Goal: Complete application form: Complete application form

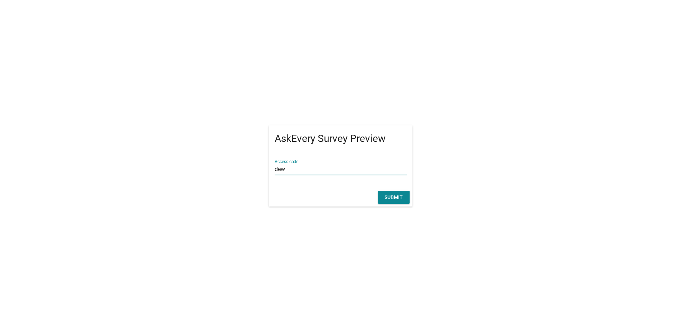
type input "dew"
click at [395, 198] on div "Submit" at bounding box center [394, 197] width 20 height 8
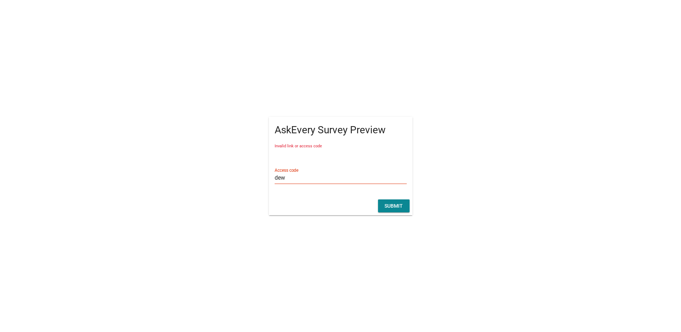
click at [304, 177] on input "dew" at bounding box center [340, 177] width 132 height 11
click at [395, 208] on div "Submit" at bounding box center [394, 206] width 20 height 8
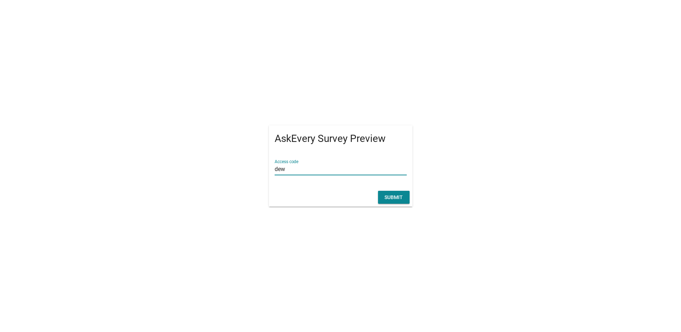
type input "dew"
click at [401, 196] on div "Submit" at bounding box center [394, 197] width 20 height 8
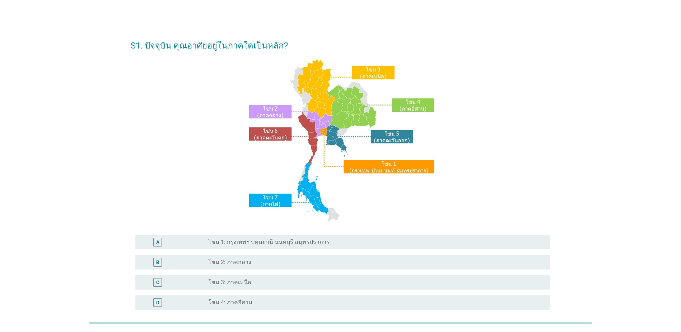
scroll to position [131, 0]
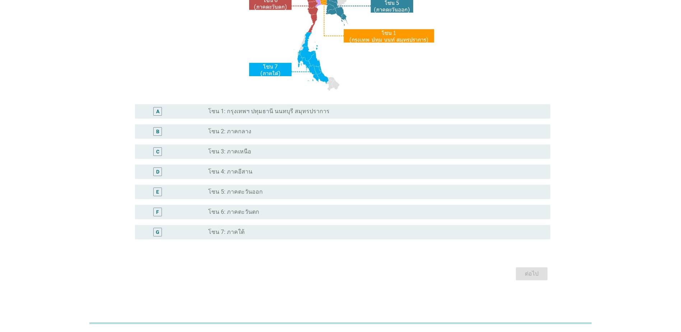
click at [333, 206] on div "F radio_button_unchecked โซน 6: ภาคตะวันตก" at bounding box center [342, 212] width 415 height 14
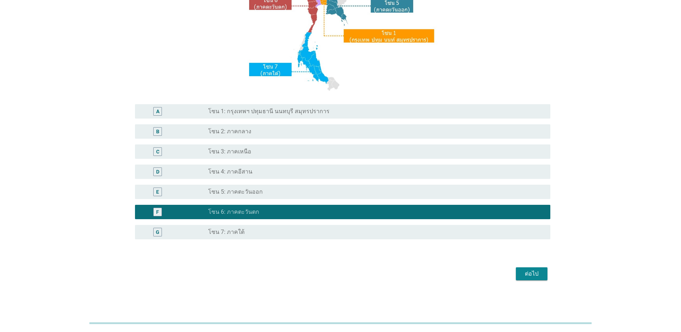
click at [534, 277] on div "ต่อไป" at bounding box center [531, 273] width 20 height 9
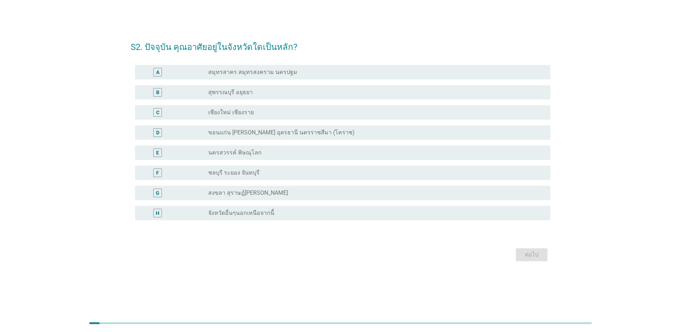
scroll to position [0, 0]
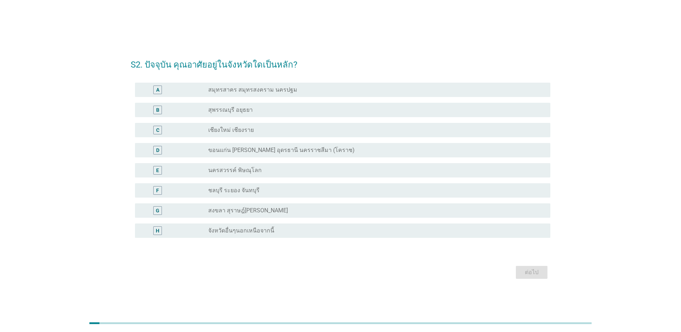
click at [268, 126] on div "radio_button_unchecked เชียงใหม่ เชียงราย" at bounding box center [373, 129] width 330 height 7
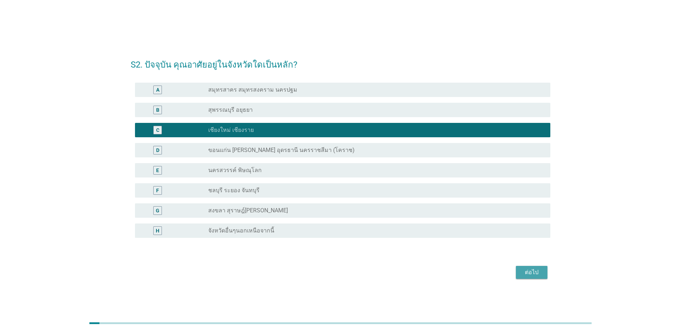
click at [531, 274] on div "ต่อไป" at bounding box center [531, 272] width 20 height 9
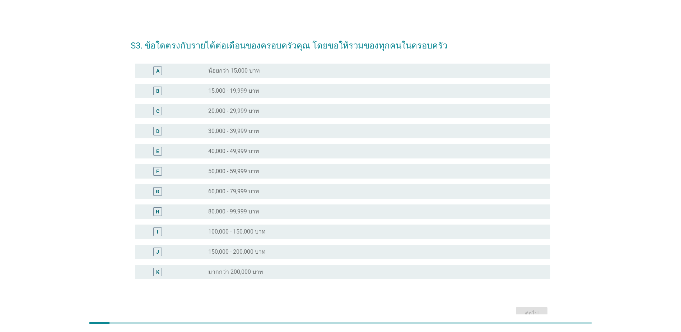
click at [272, 187] on div "radio_button_unchecked 60,000 - 79,999 บาท" at bounding box center [376, 191] width 336 height 9
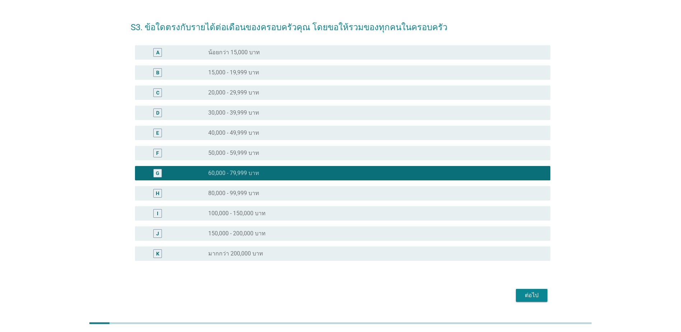
scroll to position [36, 0]
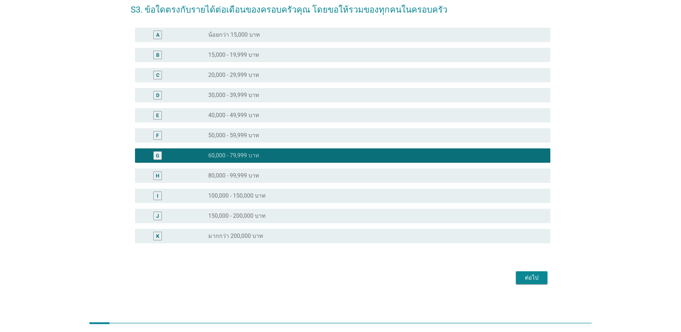
click at [531, 285] on div "ต่อไป" at bounding box center [340, 277] width 419 height 17
click at [533, 277] on div "ต่อไป" at bounding box center [531, 277] width 20 height 9
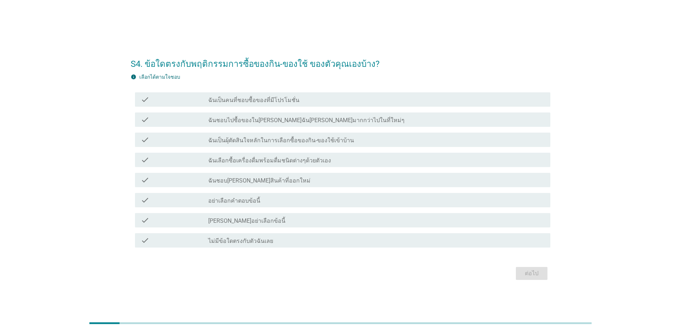
click at [278, 124] on div "check check_box_outline_blank ฉันชอบไปซื้อของใน[PERSON_NAME]ฉัน[PERSON_NAME]มาก…" at bounding box center [342, 119] width 415 height 14
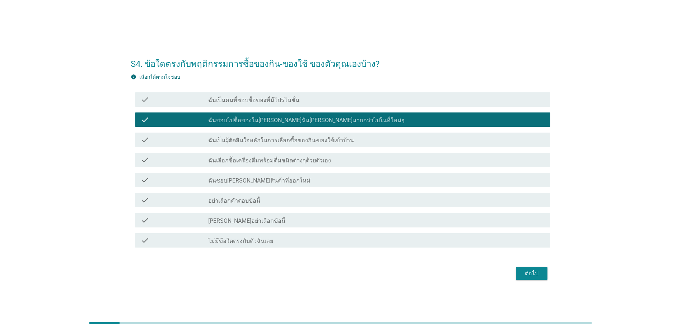
click at [282, 159] on label "ฉันเลือกซื้อเครื่องดื่มพร้อมดื่มชนิดต่างๆด้วยตัวเอง" at bounding box center [269, 160] width 123 height 7
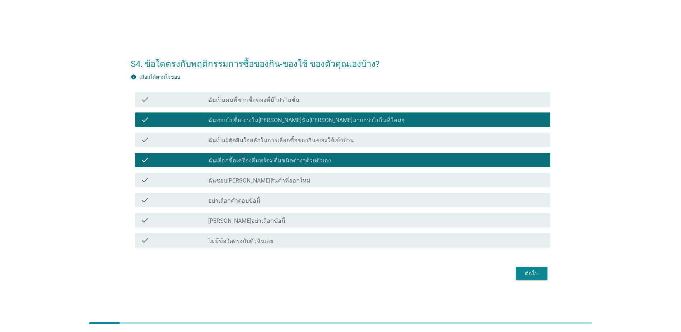
click at [527, 266] on div "ต่อไป" at bounding box center [340, 272] width 419 height 17
click at [531, 274] on div "ต่อไป" at bounding box center [531, 273] width 20 height 9
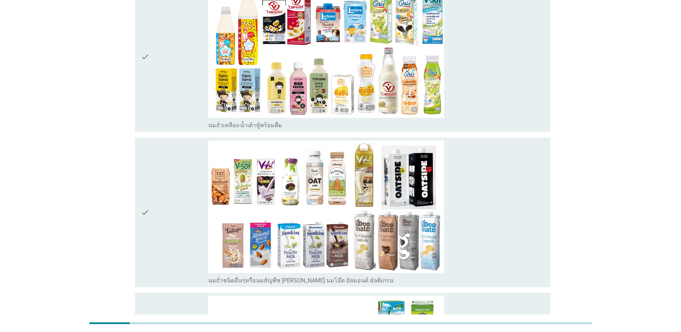
scroll to position [287, 0]
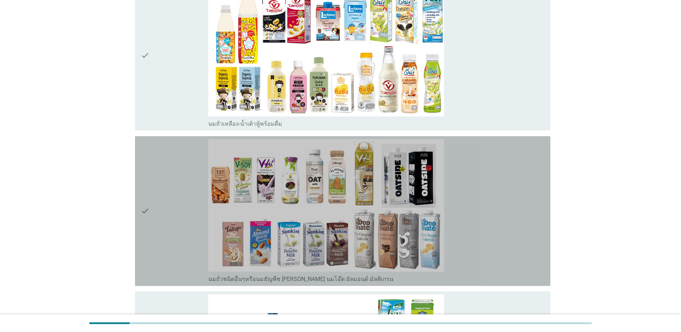
click at [166, 229] on div "check" at bounding box center [174, 211] width 67 height 144
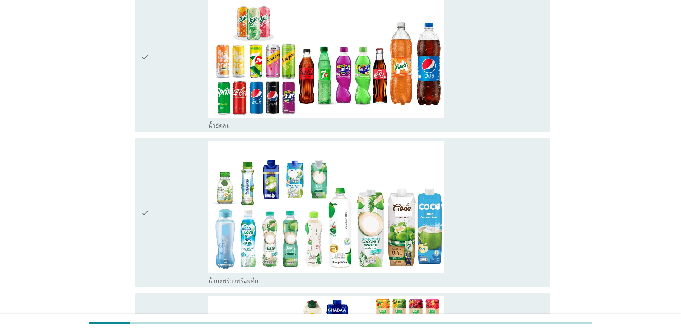
scroll to position [1220, 0]
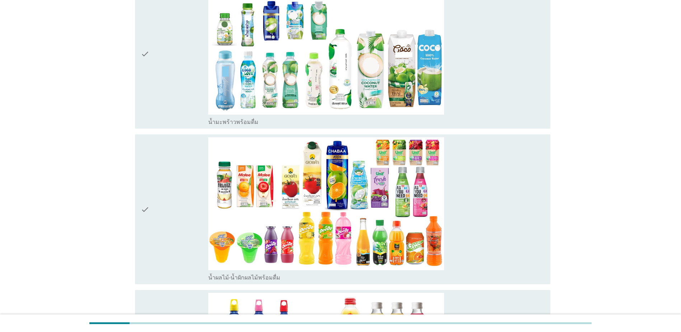
click at [161, 58] on div "check" at bounding box center [174, 54] width 67 height 144
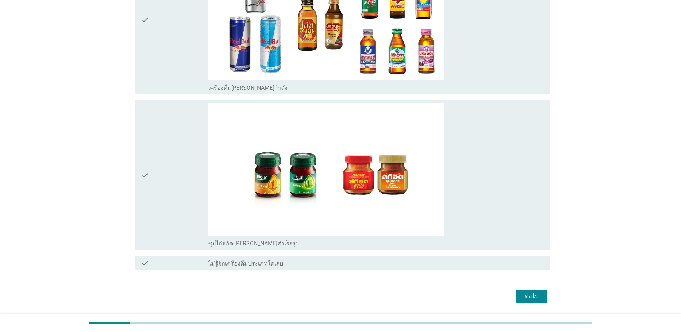
scroll to position [2039, 0]
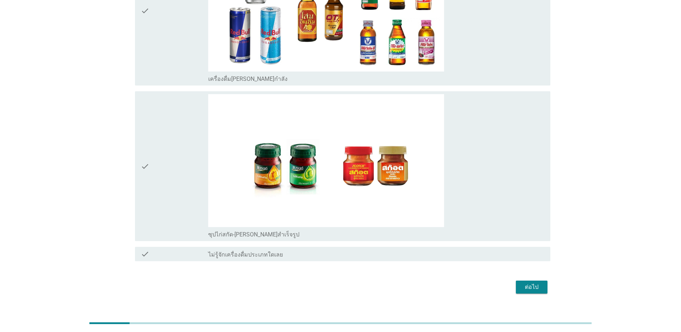
click at [525, 282] on div "ต่อไป" at bounding box center [531, 286] width 20 height 9
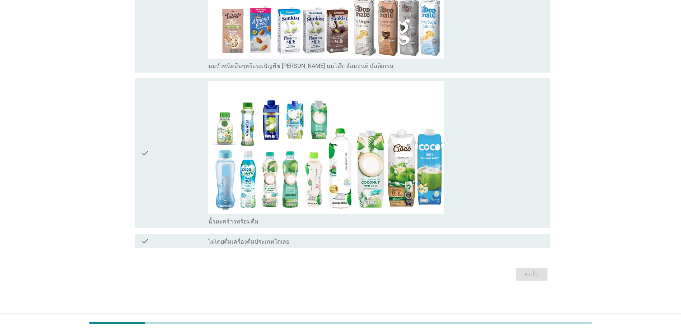
scroll to position [0, 0]
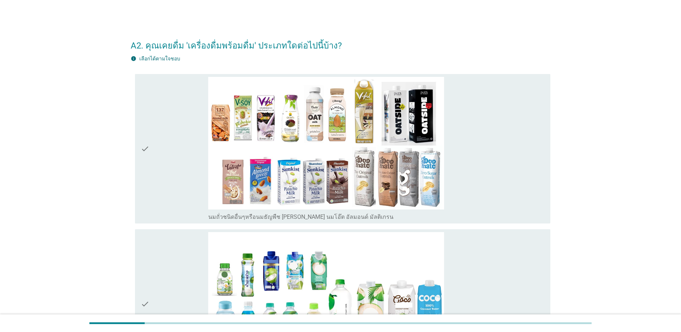
click at [171, 202] on div "check" at bounding box center [174, 149] width 67 height 144
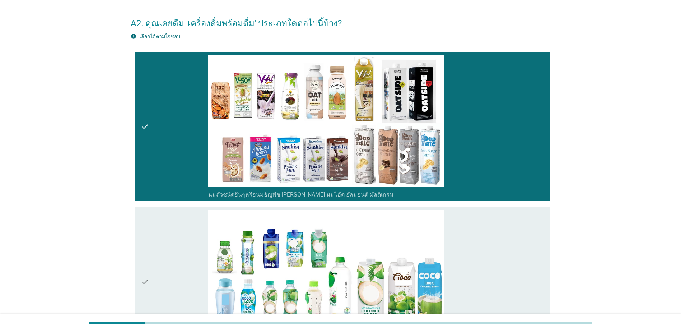
scroll to position [151, 0]
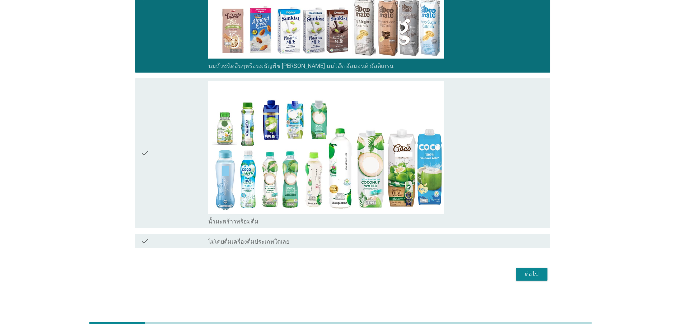
click at [535, 270] on div "ต่อไป" at bounding box center [531, 273] width 20 height 9
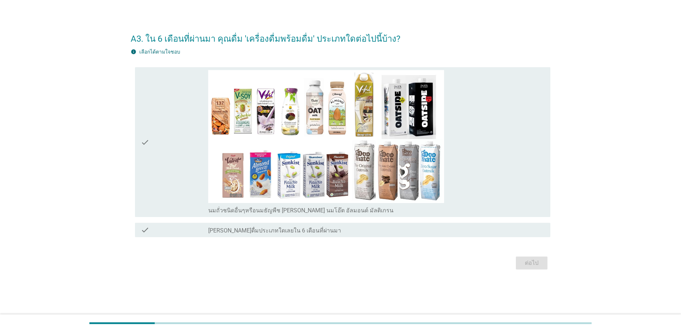
scroll to position [0, 0]
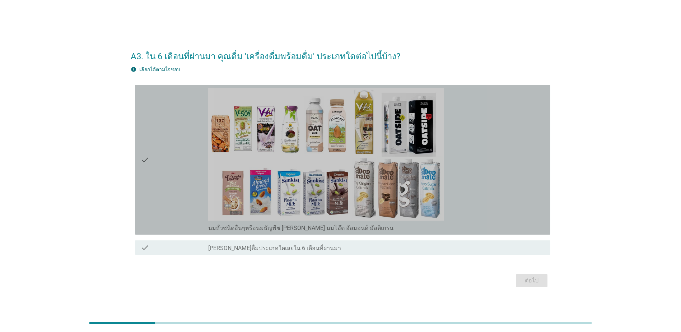
click at [176, 190] on div "check" at bounding box center [174, 160] width 67 height 144
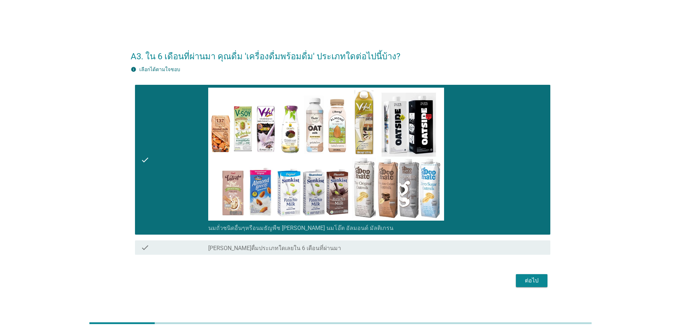
click at [540, 282] on div "ต่อไป" at bounding box center [531, 280] width 20 height 9
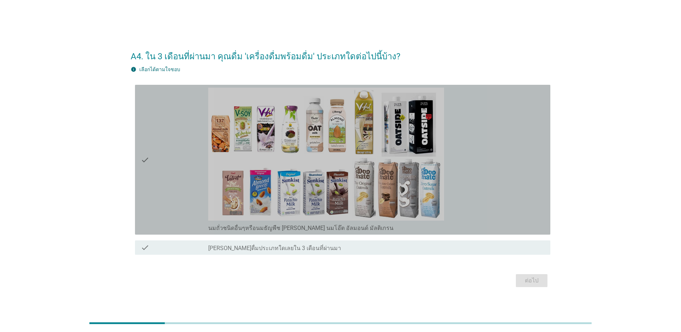
click at [172, 191] on div "check" at bounding box center [174, 160] width 67 height 144
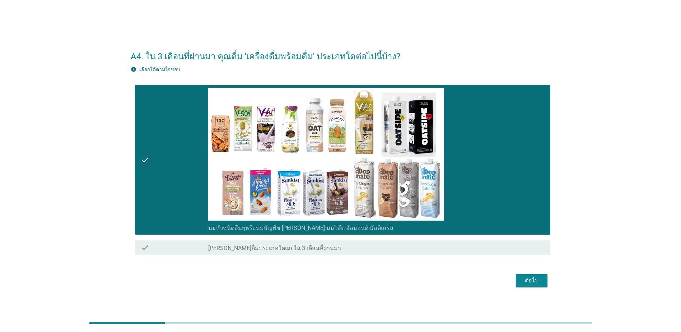
click at [539, 286] on div "ต่อไป" at bounding box center [340, 280] width 419 height 17
click at [538, 282] on div "ต่อไป" at bounding box center [531, 280] width 20 height 9
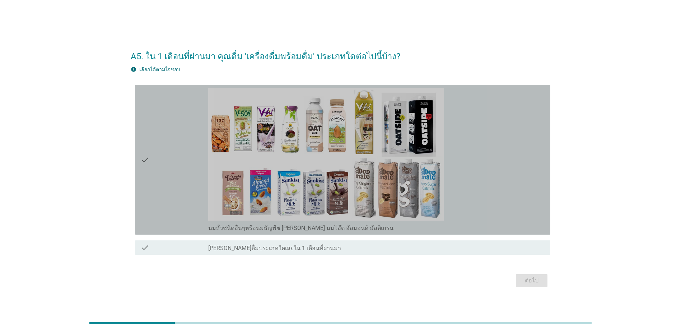
click at [167, 179] on div "check" at bounding box center [174, 160] width 67 height 144
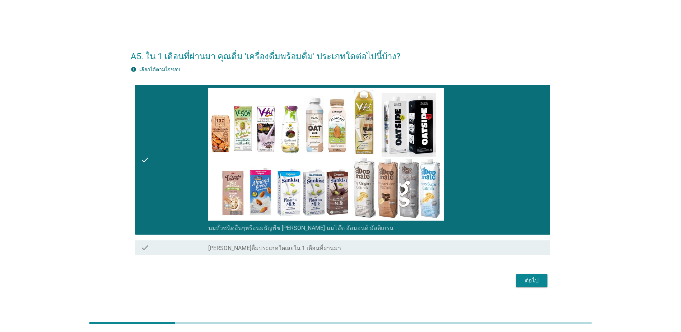
click at [540, 278] on div "ต่อไป" at bounding box center [531, 280] width 20 height 9
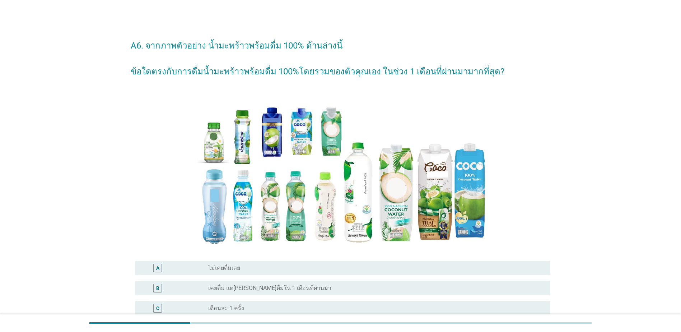
click at [163, 175] on div at bounding box center [340, 167] width 419 height 166
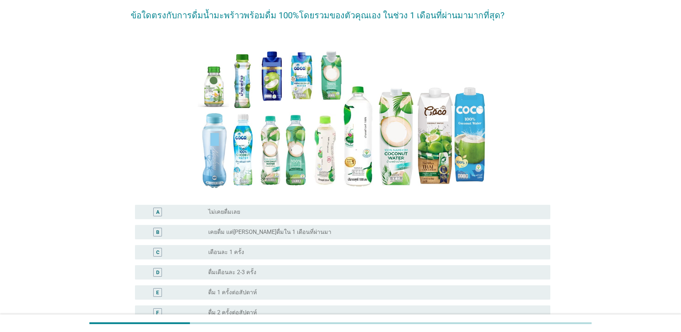
scroll to position [179, 0]
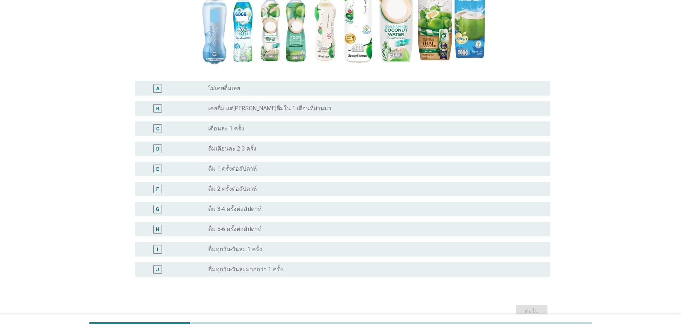
click at [241, 198] on div "F radio_button_unchecked ดื่ม 2 ครั้งต่อสัปดาห์" at bounding box center [340, 189] width 419 height 20
click at [246, 195] on div "F radio_button_unchecked ดื่ม 2 ครั้งต่อสัปดาห์" at bounding box center [342, 189] width 415 height 14
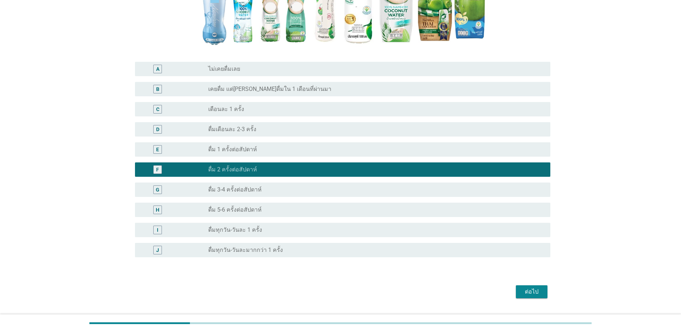
scroll to position [217, 0]
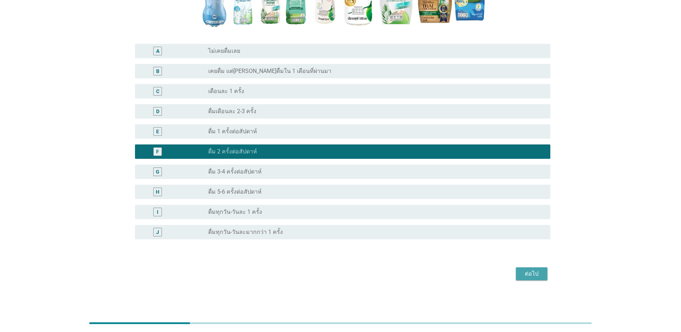
click at [530, 272] on div "ต่อไป" at bounding box center [531, 273] width 20 height 9
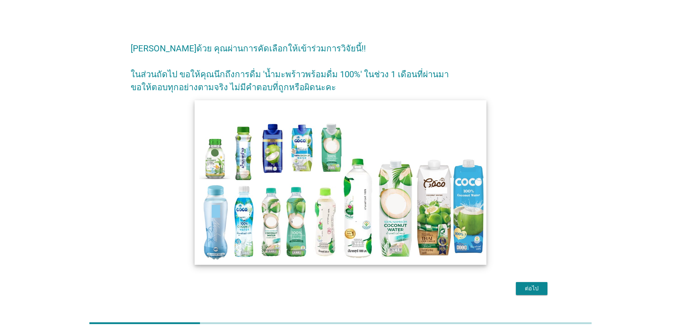
scroll to position [18, 0]
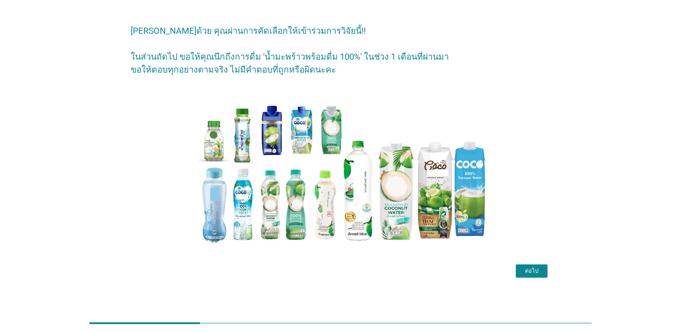
click at [540, 267] on div "ต่อไป" at bounding box center [531, 270] width 20 height 9
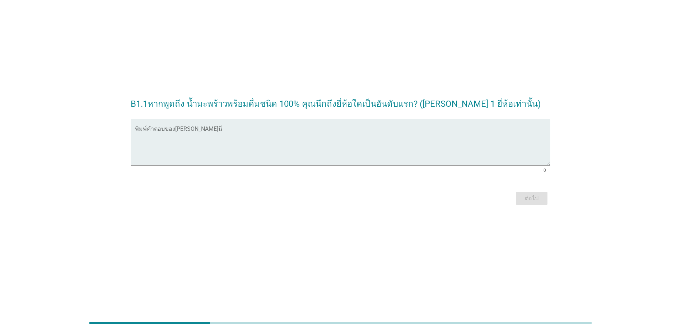
scroll to position [0, 0]
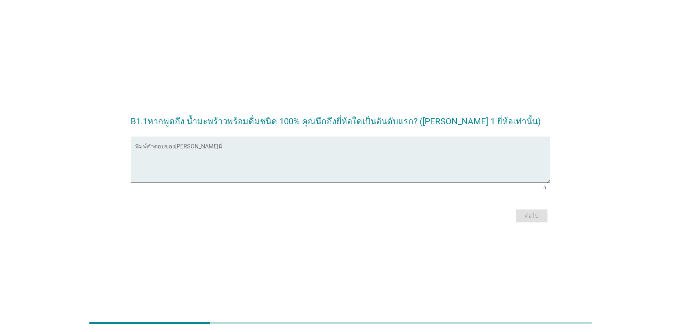
click at [205, 150] on textarea "พิมพ์คำตอบของคุณ ที่นี่" at bounding box center [342, 164] width 415 height 38
type textarea "dd"
click at [530, 217] on div "ต่อไป" at bounding box center [531, 215] width 20 height 9
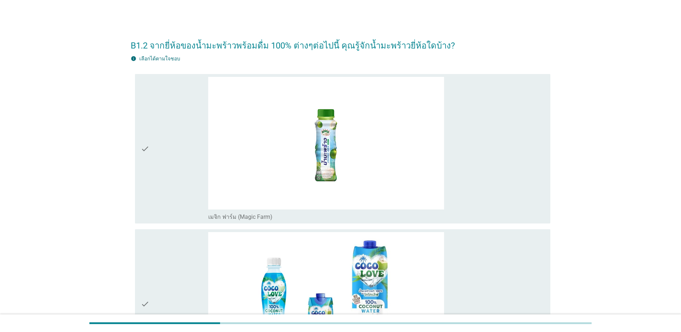
click at [163, 192] on div "check" at bounding box center [174, 149] width 67 height 144
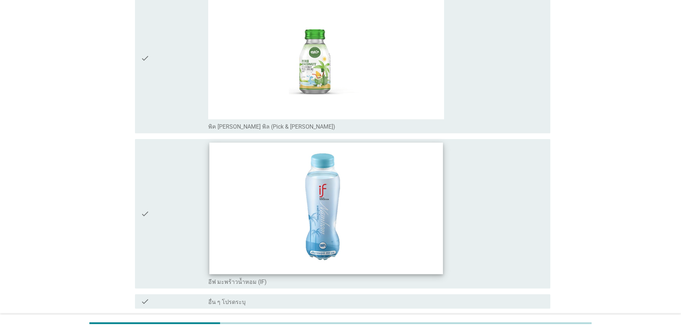
scroll to position [1858, 0]
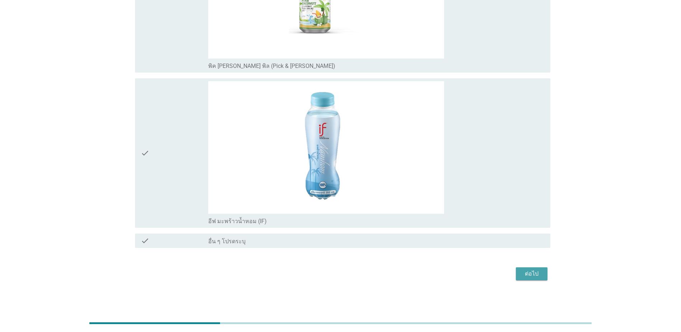
click at [521, 274] on button "ต่อไป" at bounding box center [532, 273] width 32 height 13
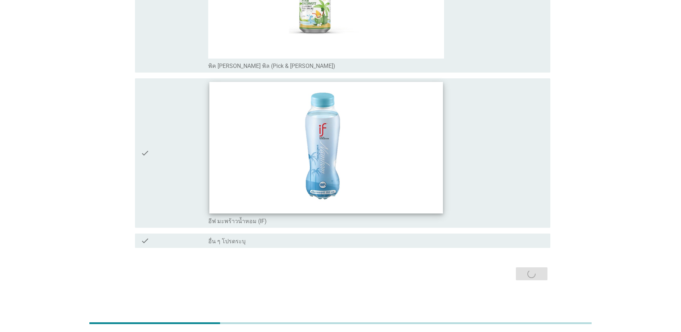
scroll to position [0, 0]
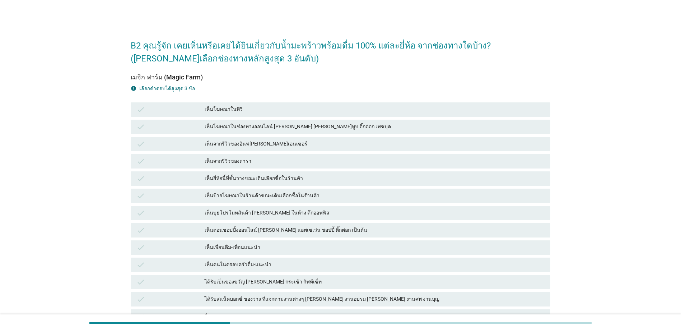
click at [176, 200] on div "check" at bounding box center [170, 195] width 68 height 9
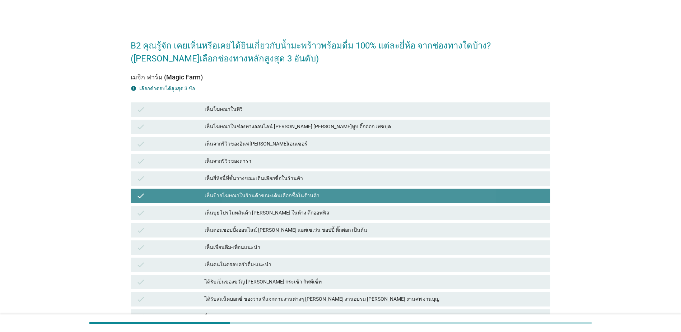
click at [162, 253] on div "check เห็นเพื่อนดื่ม-เพื่อนแนะนำ" at bounding box center [340, 247] width 419 height 14
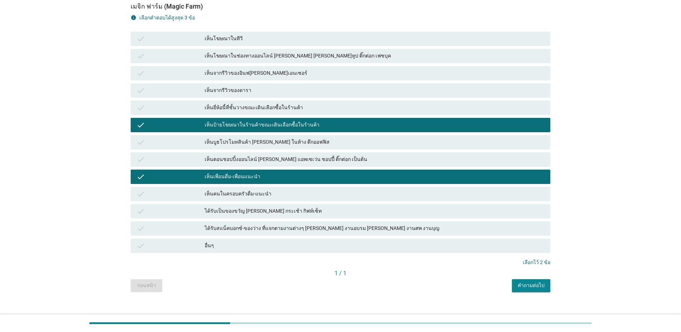
scroll to position [80, 0]
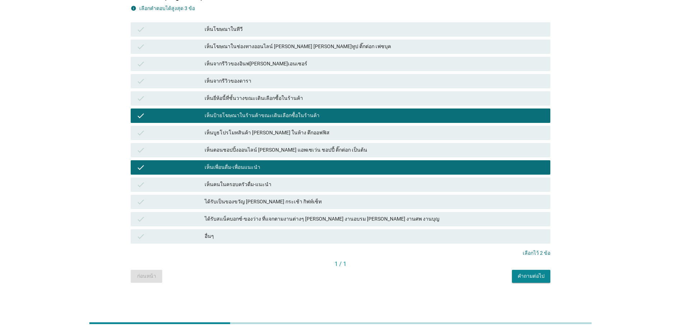
click at [534, 279] on div "คำถามต่อไป" at bounding box center [530, 276] width 27 height 8
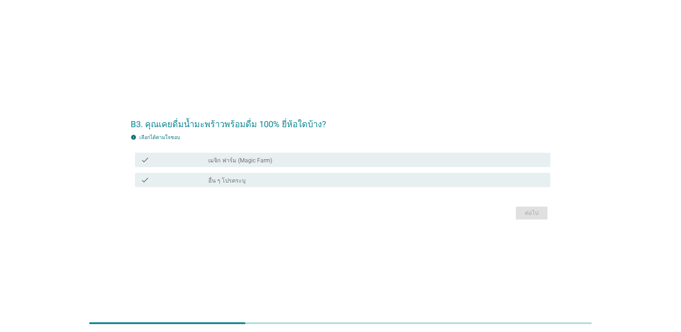
click at [237, 156] on div "check_box_outline_blank เมจิก ฟาร์ม (Magic Farm)" at bounding box center [376, 159] width 336 height 9
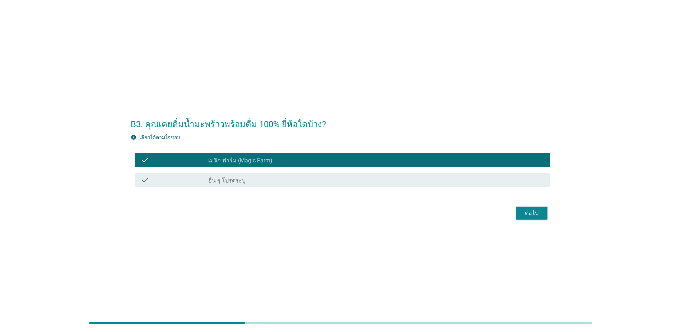
click at [524, 212] on div "ต่อไป" at bounding box center [531, 212] width 20 height 9
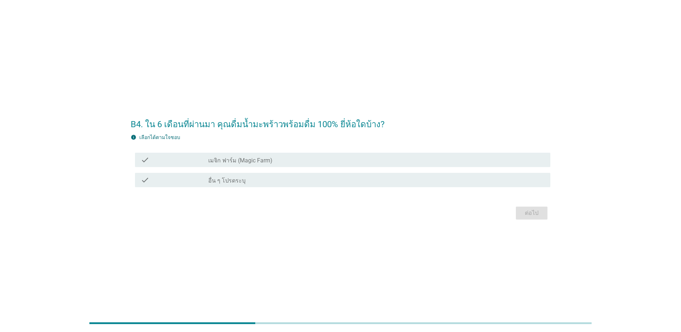
click at [243, 162] on label "เมจิก ฟาร์ม (Magic Farm)" at bounding box center [240, 160] width 64 height 7
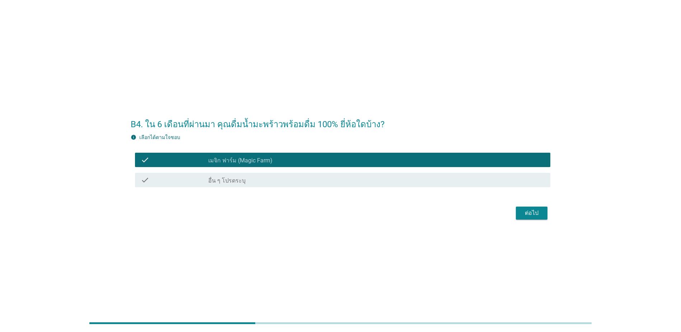
click at [538, 211] on div "ต่อไป" at bounding box center [531, 212] width 20 height 9
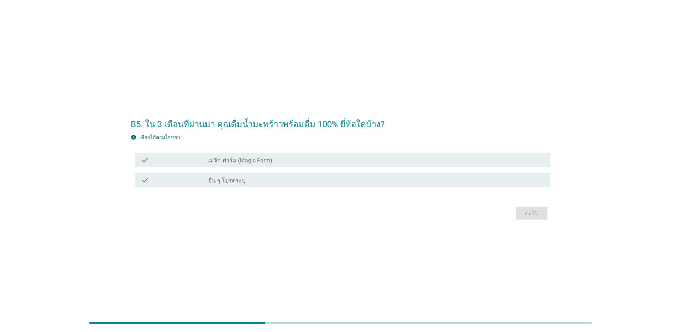
click at [255, 157] on label "เมจิก ฟาร์ม (Magic Farm)" at bounding box center [240, 160] width 64 height 7
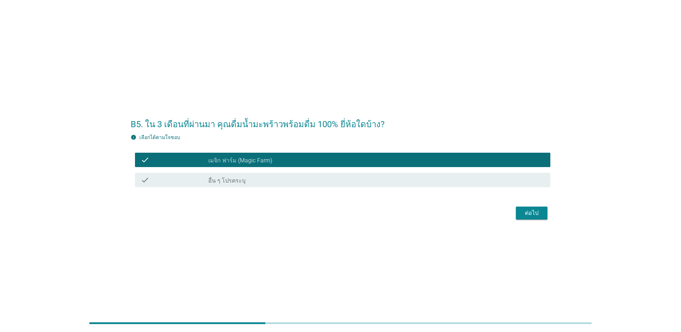
click at [527, 217] on div "ต่อไป" at bounding box center [531, 212] width 20 height 9
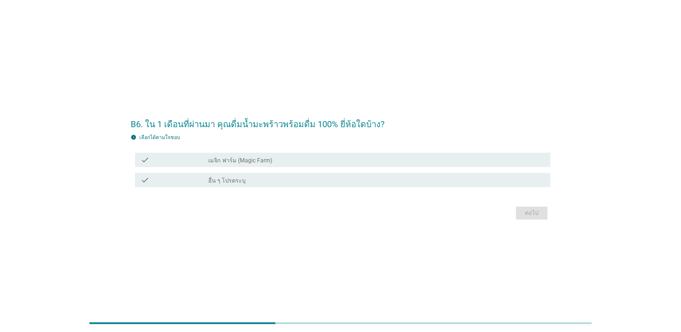
click at [251, 160] on label "เมจิก ฟาร์ม (Magic Farm)" at bounding box center [240, 160] width 64 height 7
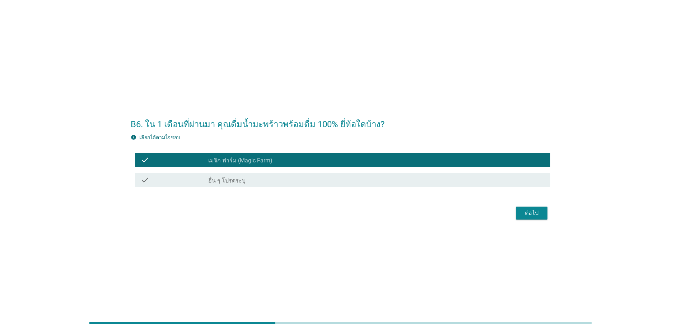
click at [537, 216] on div "ต่อไป" at bounding box center [531, 212] width 20 height 9
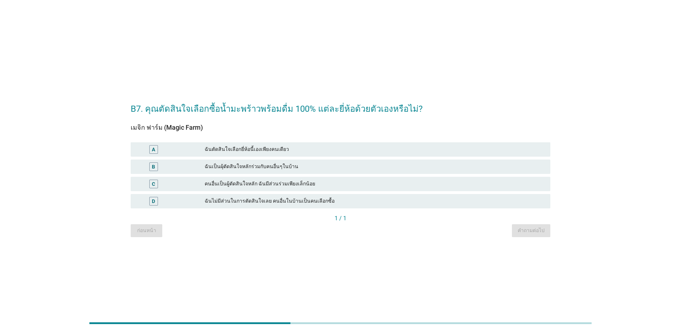
click at [327, 179] on div "คนอื่นเป็นผู้ตัดสินใจหลัก ฉันมีส่วนร่วมเพียงเล็กน้อย" at bounding box center [375, 183] width 340 height 9
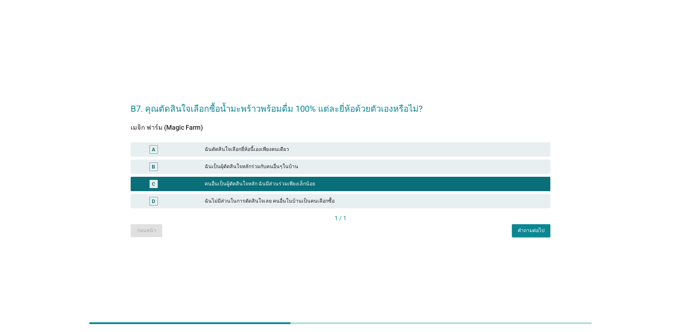
click at [540, 229] on div "คำถามต่อไป" at bounding box center [530, 230] width 27 height 8
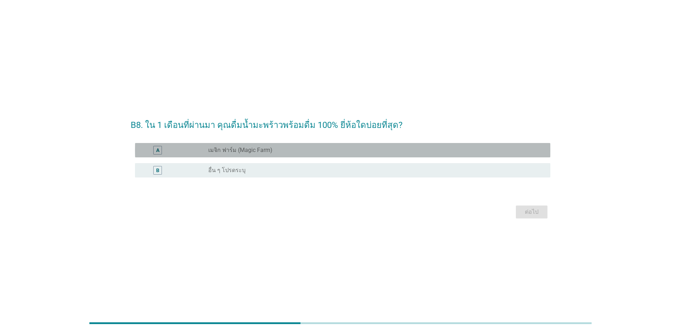
click at [250, 148] on label "เมจิก ฟาร์ม (Magic Farm)" at bounding box center [240, 149] width 64 height 7
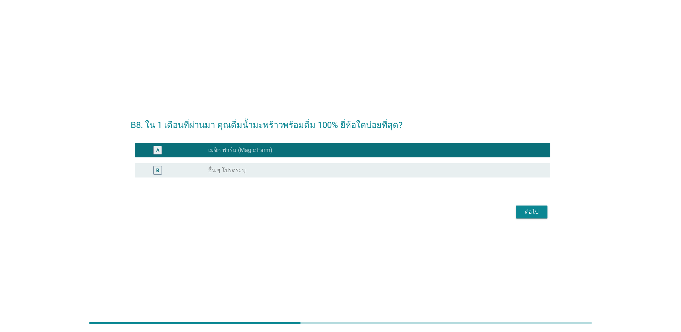
click at [525, 214] on div "ต่อไป" at bounding box center [531, 211] width 20 height 9
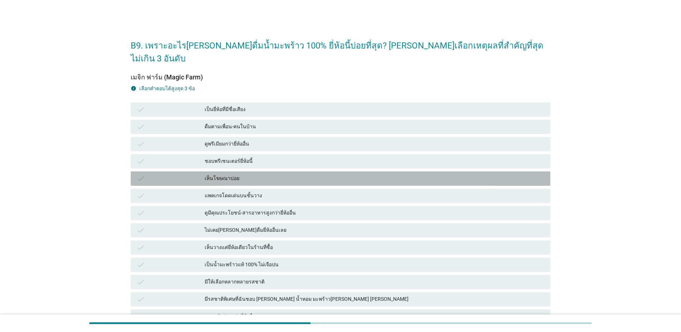
click at [275, 174] on div "เห็นโฆษณาบ่อย" at bounding box center [375, 178] width 340 height 9
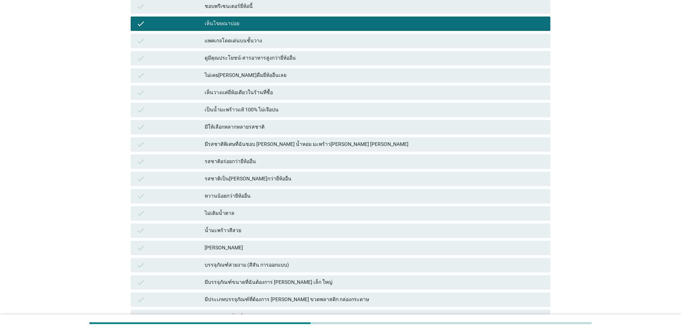
scroll to position [257, 0]
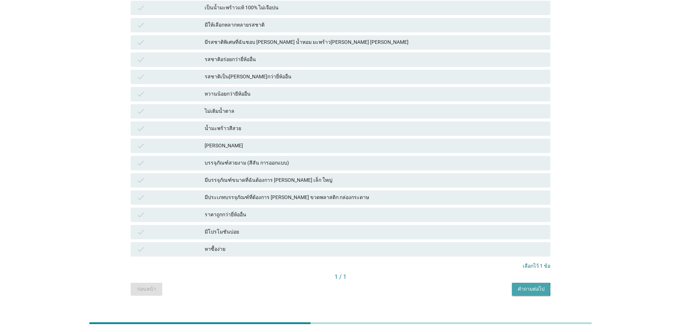
click at [516, 282] on button "คำถามต่อไป" at bounding box center [531, 288] width 38 height 13
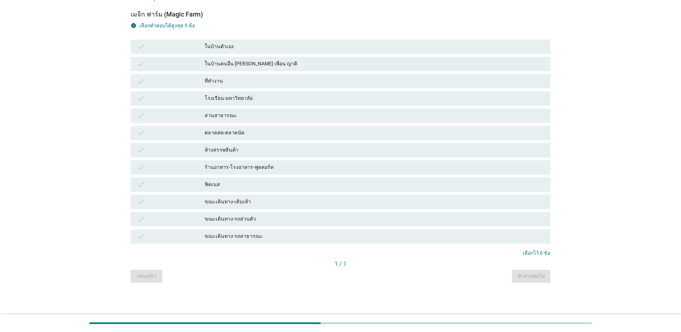
scroll to position [0, 0]
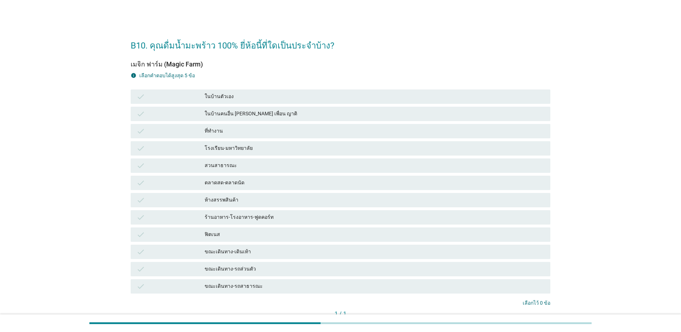
click at [250, 189] on div "check ตลาดสด-ตลาดนัด" at bounding box center [340, 182] width 419 height 14
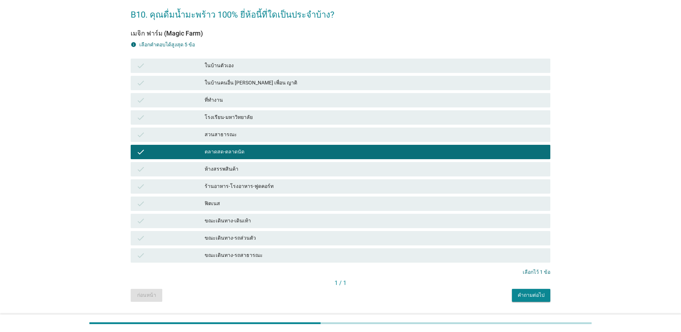
scroll to position [50, 0]
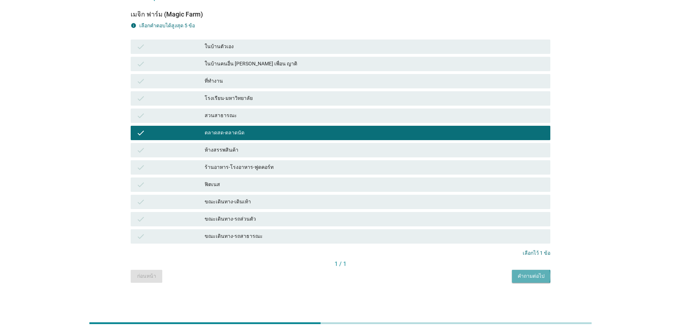
drag, startPoint x: 533, startPoint y: 276, endPoint x: 525, endPoint y: 280, distance: 8.3
click at [533, 276] on div "คำถามต่อไป" at bounding box center [530, 276] width 27 height 8
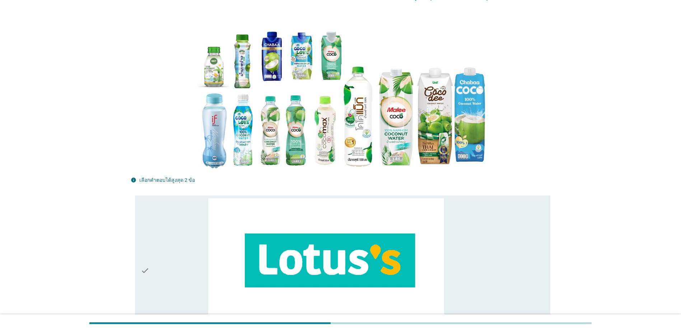
scroll to position [0, 0]
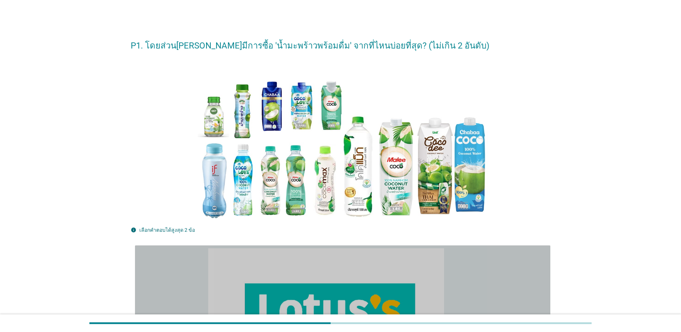
click at [162, 276] on div "check" at bounding box center [174, 320] width 67 height 144
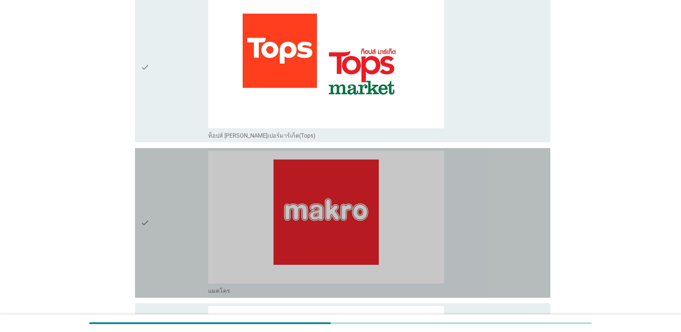
click at [149, 237] on icon "check" at bounding box center [145, 223] width 9 height 144
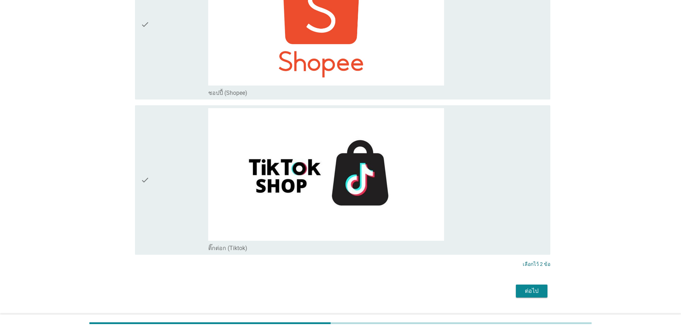
scroll to position [2824, 0]
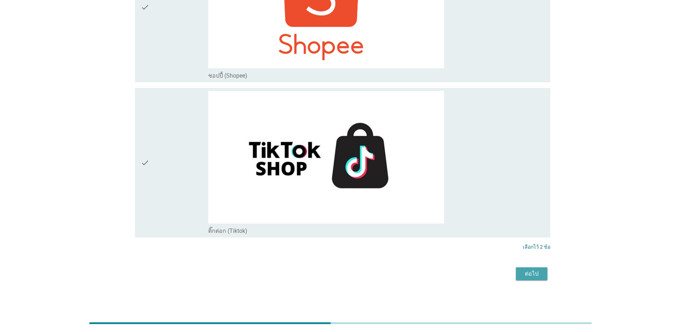
click at [539, 273] on div "ต่อไป" at bounding box center [531, 273] width 20 height 9
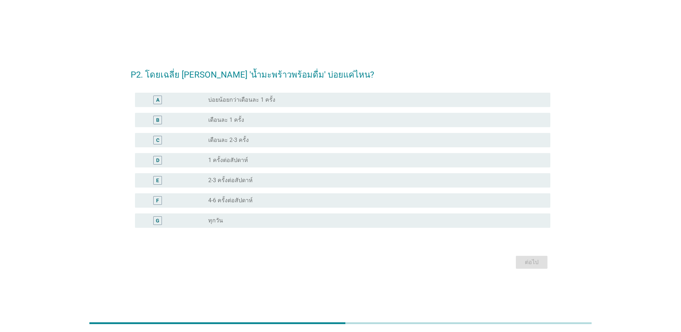
click at [263, 141] on div "radio_button_unchecked เดือนละ 2-3 ครั้ง" at bounding box center [373, 139] width 330 height 7
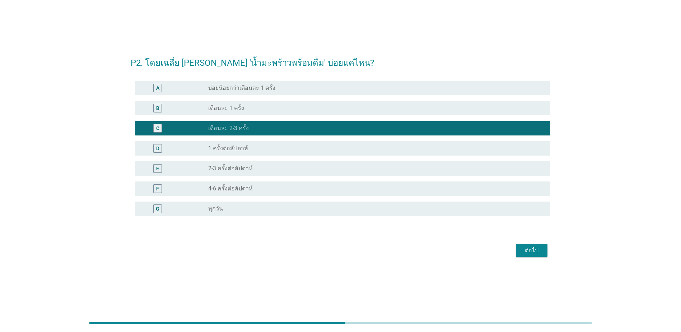
scroll to position [18, 0]
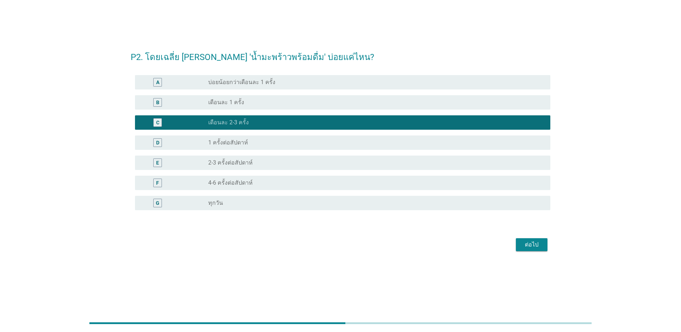
click at [522, 245] on div "ต่อไป" at bounding box center [531, 244] width 20 height 9
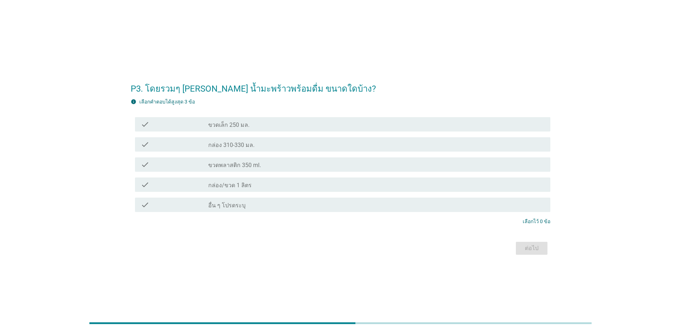
click at [308, 161] on div "check_box_outline_blank ขวดพลาสติก 350 ml." at bounding box center [376, 164] width 336 height 9
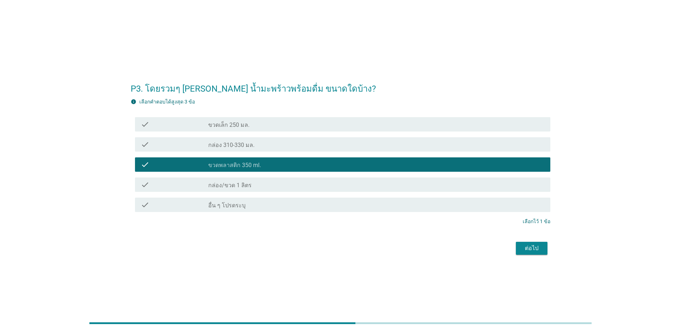
click at [537, 246] on div "ต่อไป" at bounding box center [531, 248] width 20 height 9
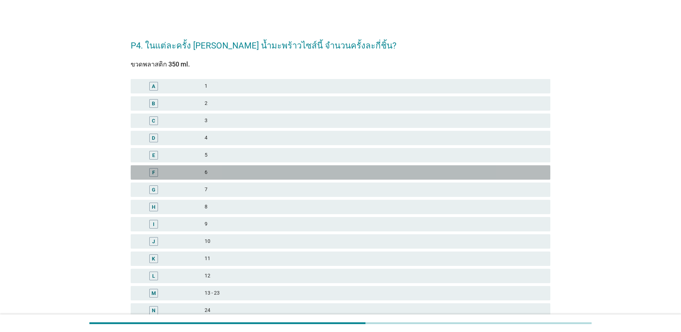
click at [306, 170] on div "6" at bounding box center [375, 172] width 340 height 9
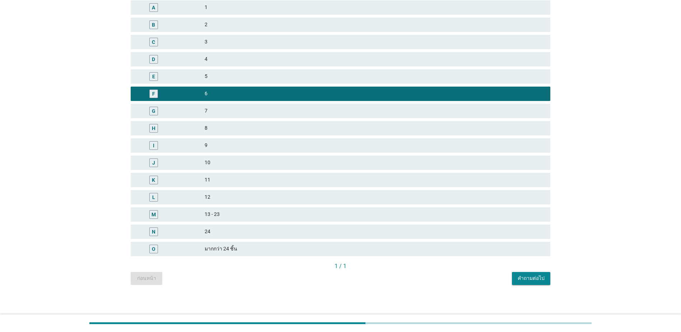
scroll to position [81, 0]
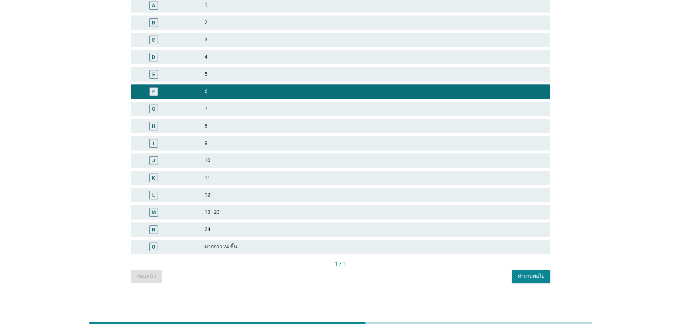
click at [523, 275] on div "คำถามต่อไป" at bounding box center [530, 276] width 27 height 8
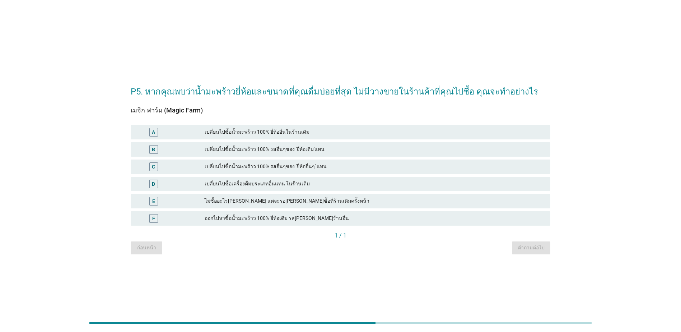
click at [302, 163] on div "เปลี่ยนไปซื้อน้ำมะพร้าว 100% รสอื่นๆของ 'ยี่ห้ออื่นๆ' แทน" at bounding box center [375, 166] width 340 height 9
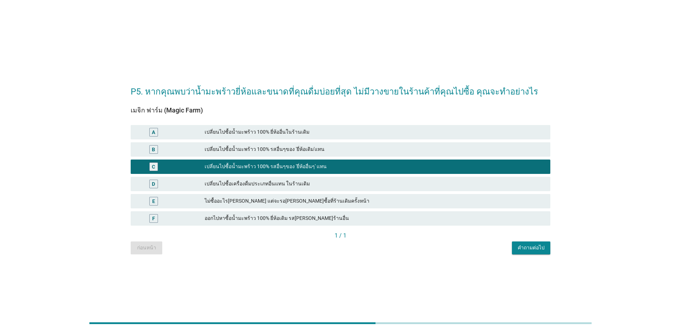
click at [532, 247] on div "คำถามต่อไป" at bounding box center [530, 248] width 27 height 8
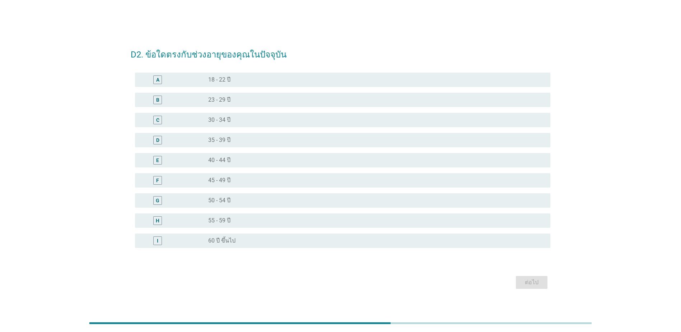
click at [337, 130] on div "C radio_button_unchecked 30 - 34 ปี" at bounding box center [340, 120] width 419 height 20
click at [330, 139] on div "radio_button_unchecked 35 - 39 ปี" at bounding box center [373, 139] width 330 height 7
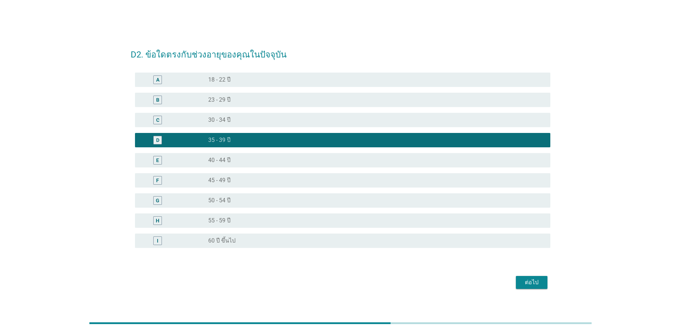
click at [539, 280] on div "ต่อไป" at bounding box center [531, 282] width 20 height 9
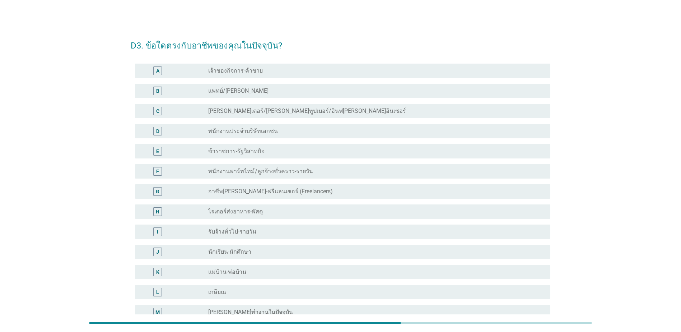
click at [262, 159] on div "E radio_button_unchecked ข้าราชการ-รัฐวิสาหกิจ" at bounding box center [340, 151] width 419 height 20
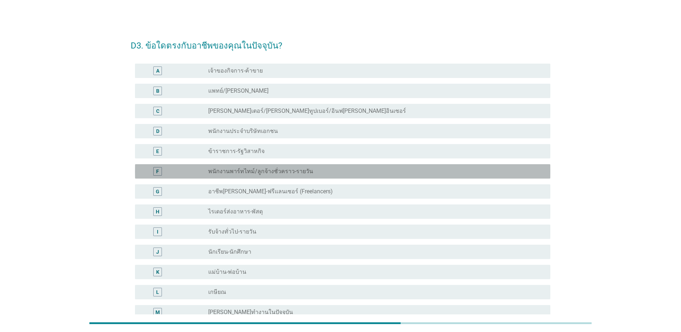
click at [267, 172] on label "พนักงานพาร์ทไทม์/ลูกจ้างชั่วคราว-รายวัน" at bounding box center [260, 171] width 105 height 7
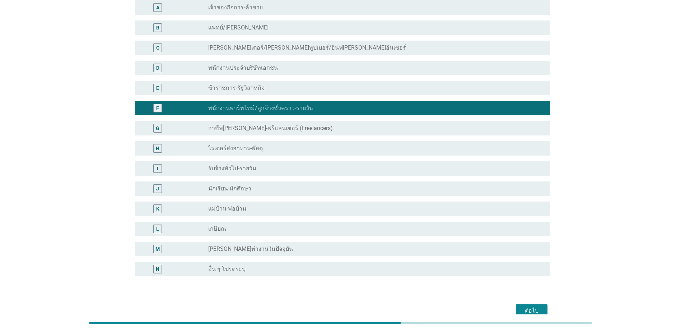
scroll to position [100, 0]
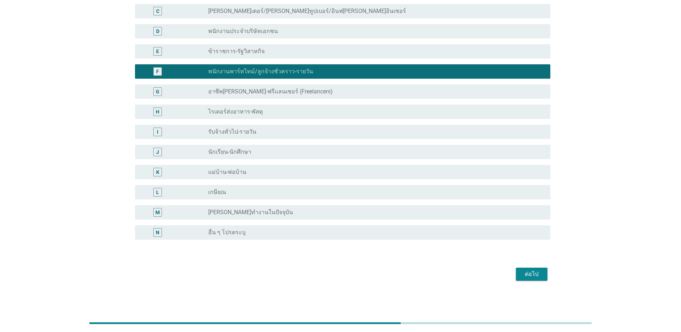
click at [530, 271] on div "ต่อไป" at bounding box center [531, 273] width 20 height 9
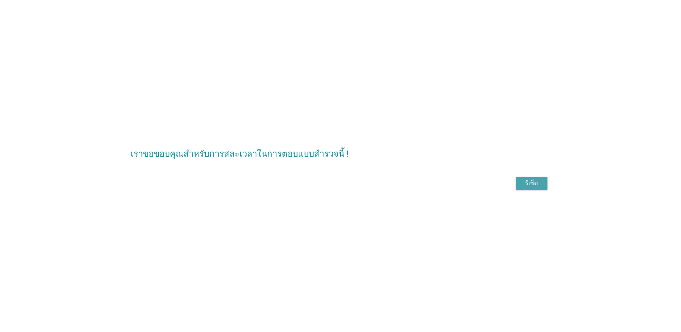
click at [540, 182] on div "รีเซ็ต" at bounding box center [531, 183] width 20 height 9
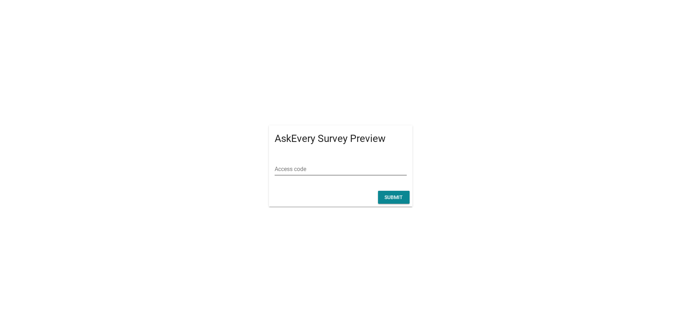
click at [345, 170] on input "Access code" at bounding box center [340, 168] width 132 height 11
type input "dew"
click at [398, 200] on div "Submit" at bounding box center [394, 197] width 20 height 8
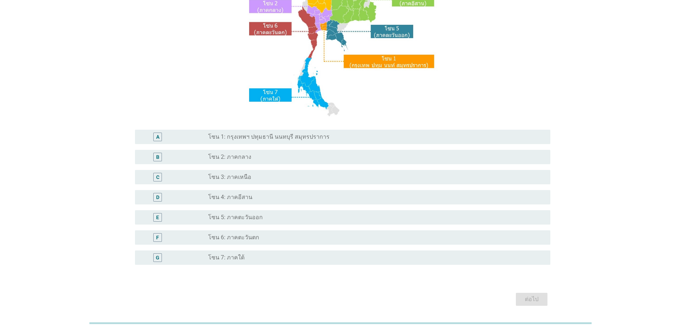
scroll to position [131, 0]
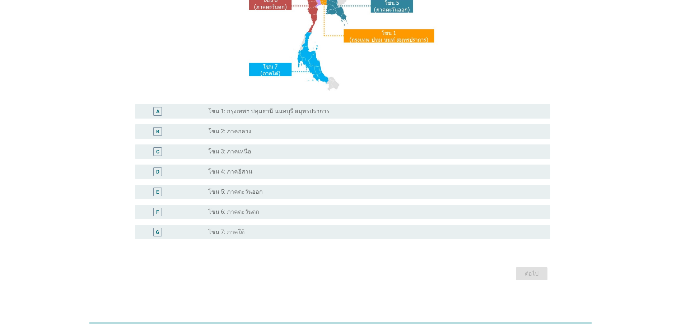
click at [250, 163] on div "D radio_button_unchecked โซน 4: ภาคอีสาน" at bounding box center [340, 171] width 419 height 20
click at [252, 168] on div "radio_button_unchecked โซน 4: ภาคอีสาน" at bounding box center [373, 171] width 330 height 7
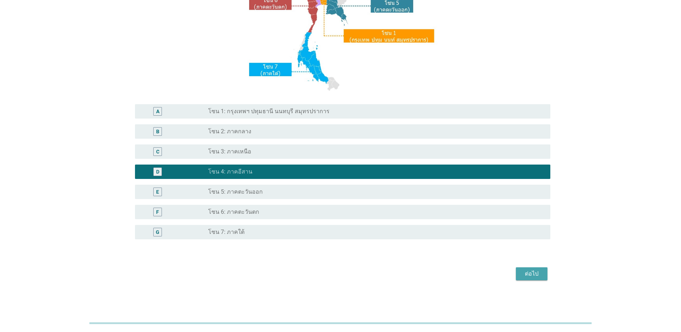
click at [540, 272] on div "ต่อไป" at bounding box center [531, 273] width 20 height 9
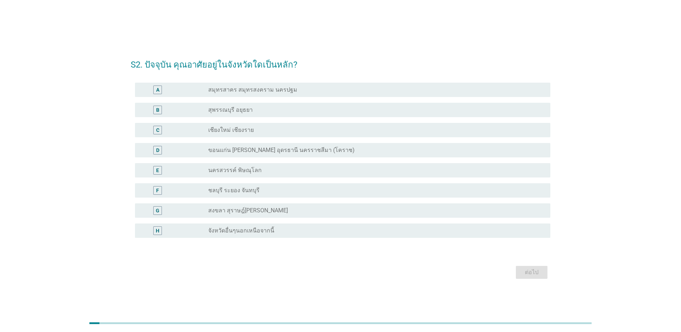
click at [262, 168] on div "radio_button_unchecked นครสวรรค์ พิษณุโลก" at bounding box center [373, 169] width 330 height 7
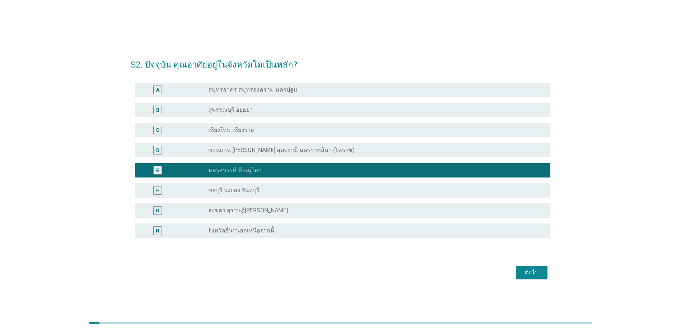
click at [528, 272] on div "ต่อไป" at bounding box center [531, 272] width 20 height 9
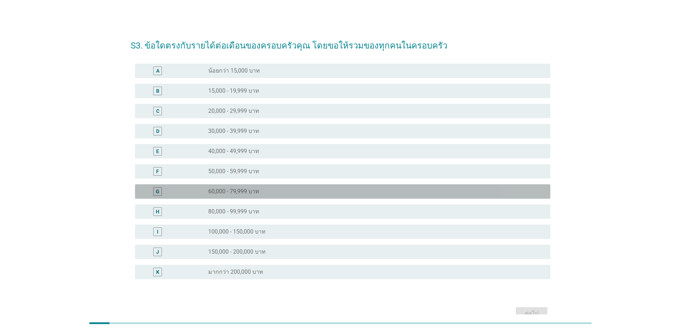
click at [348, 190] on div "radio_button_unchecked 60,000 - 79,999 บาท" at bounding box center [373, 191] width 330 height 7
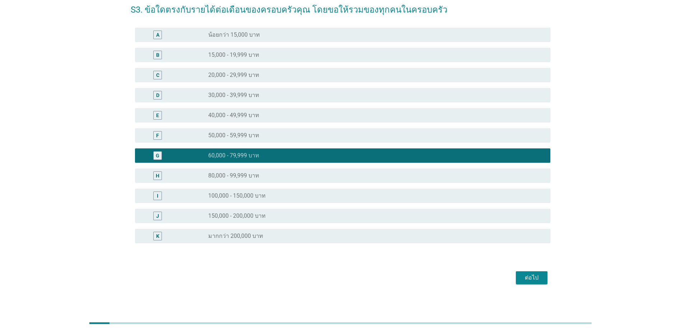
scroll to position [39, 0]
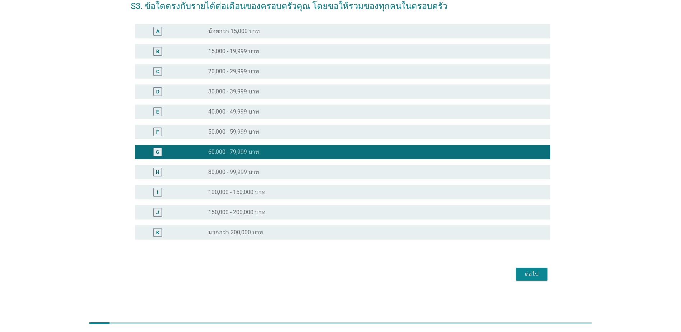
click at [542, 277] on button "ต่อไป" at bounding box center [532, 273] width 32 height 13
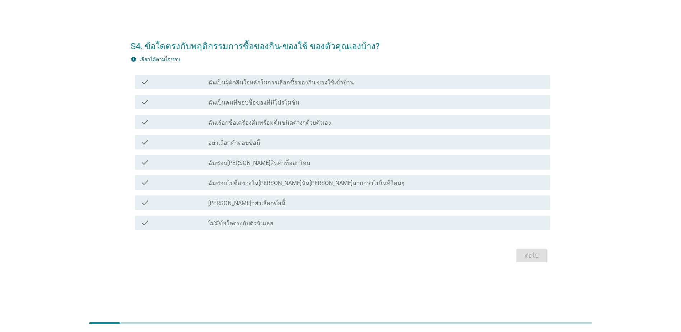
scroll to position [0, 0]
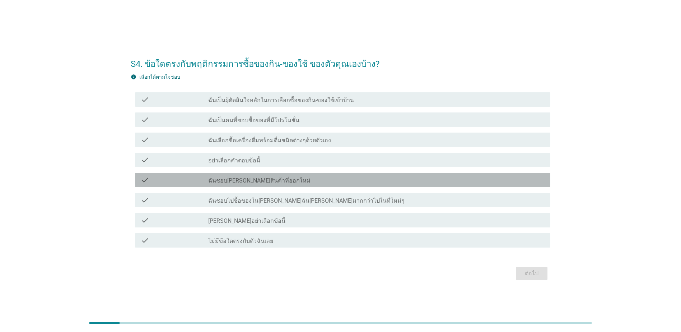
click at [296, 178] on div "check_box_outline_blank ฉันชอบลองสินค้าที่ออกใหม่" at bounding box center [376, 179] width 336 height 9
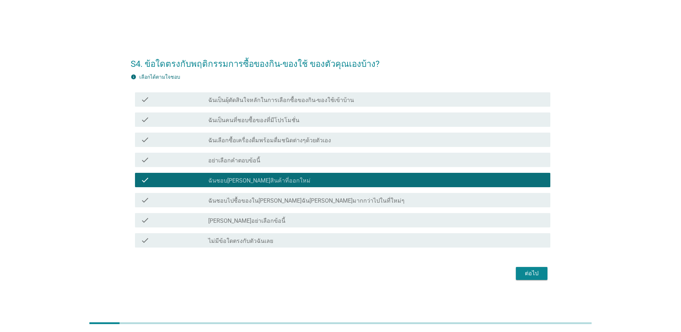
click at [532, 271] on div "ต่อไป" at bounding box center [531, 273] width 20 height 9
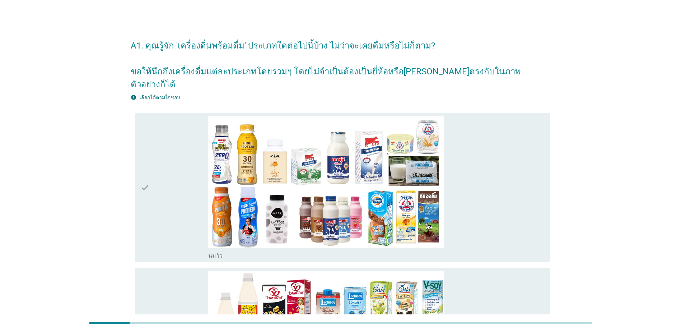
click at [136, 221] on div "check check_box_outline_blank นมวัว" at bounding box center [342, 188] width 415 height 150
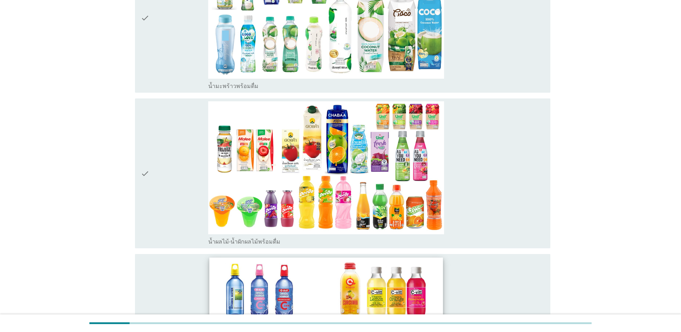
scroll to position [1148, 0]
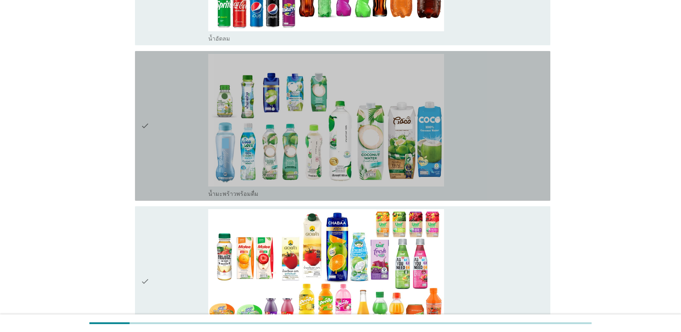
click at [173, 148] on div "check" at bounding box center [174, 126] width 67 height 144
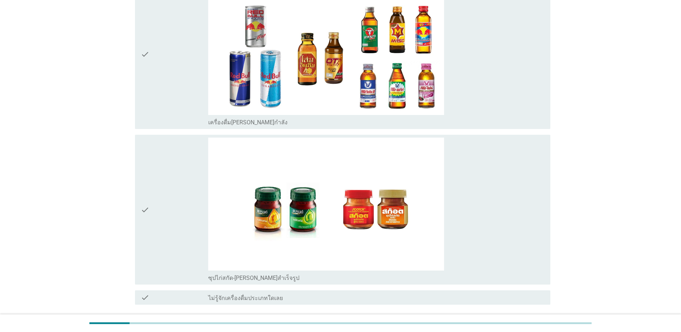
scroll to position [2039, 0]
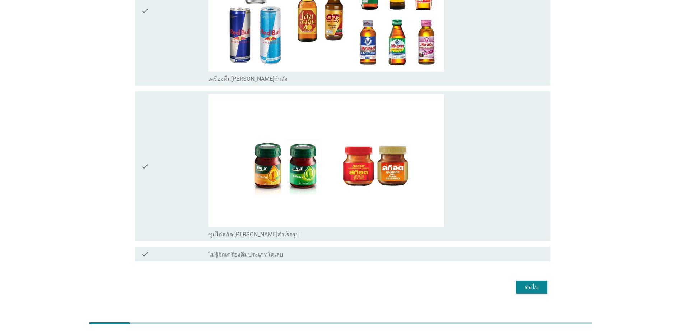
click at [535, 282] on div "ต่อไป" at bounding box center [531, 286] width 20 height 9
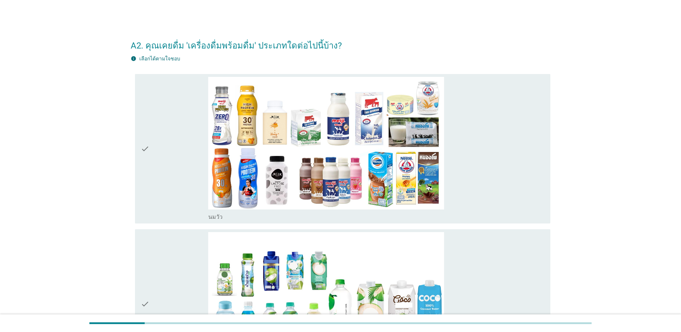
click at [163, 290] on div "check" at bounding box center [174, 304] width 67 height 144
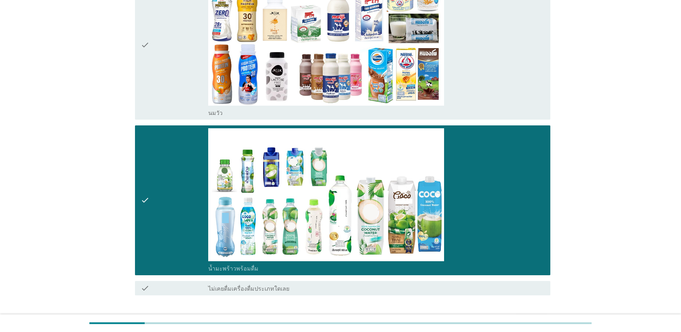
scroll to position [151, 0]
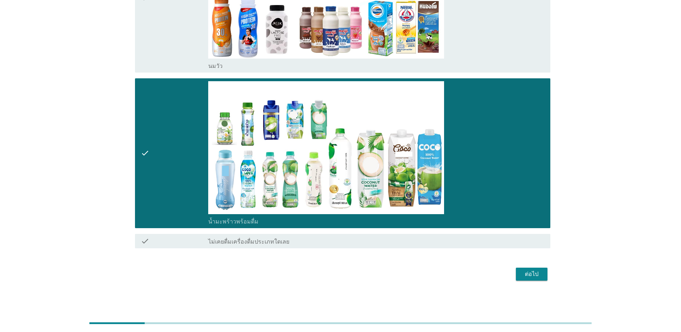
click at [538, 272] on div "ต่อไป" at bounding box center [531, 273] width 20 height 9
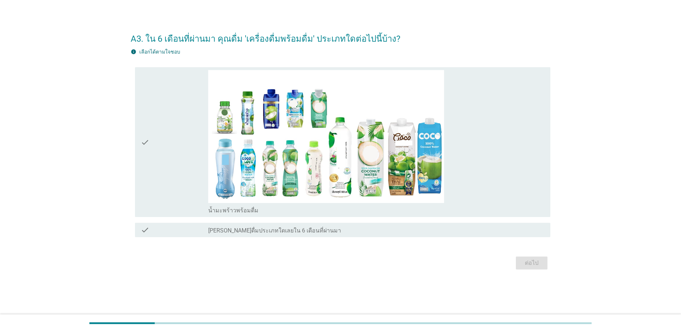
scroll to position [0, 0]
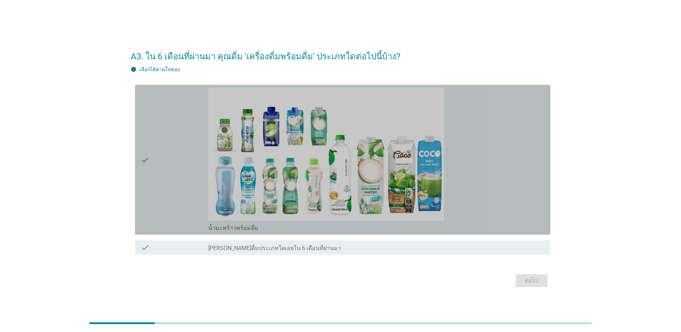
click at [175, 163] on div "check" at bounding box center [174, 160] width 67 height 144
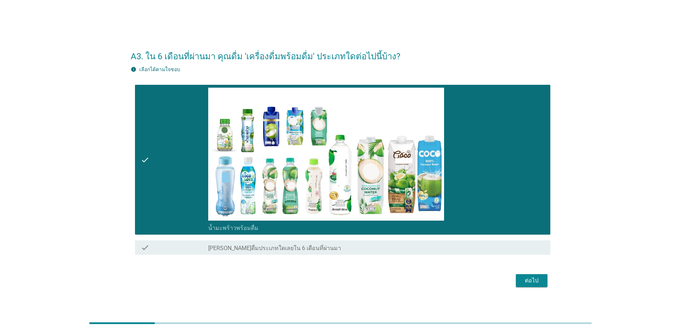
click at [531, 278] on div "ต่อไป" at bounding box center [531, 280] width 20 height 9
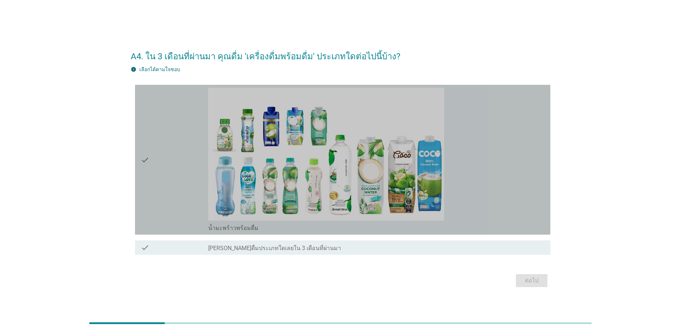
click at [172, 205] on div "check" at bounding box center [174, 160] width 67 height 144
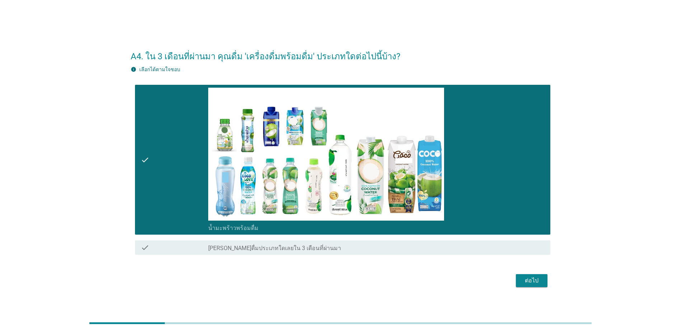
click at [527, 282] on div "ต่อไป" at bounding box center [531, 280] width 20 height 9
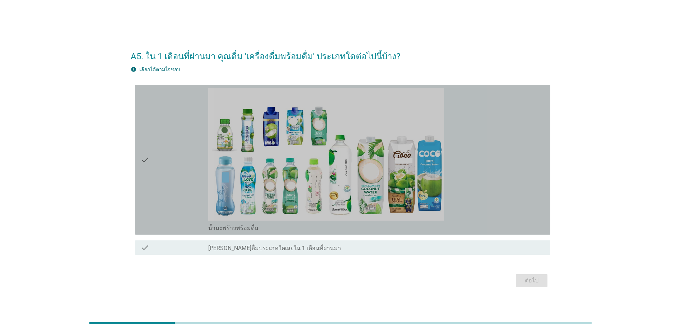
click at [168, 193] on div "check" at bounding box center [174, 160] width 67 height 144
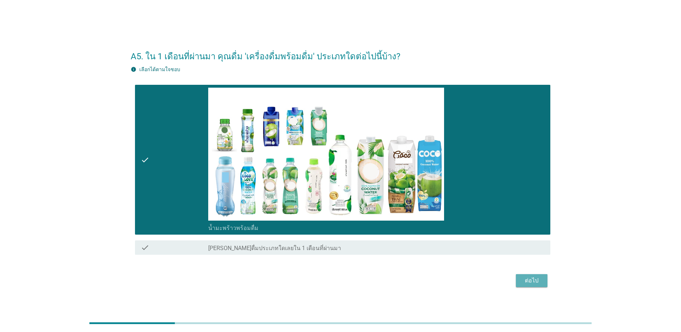
click at [521, 279] on button "ต่อไป" at bounding box center [532, 280] width 32 height 13
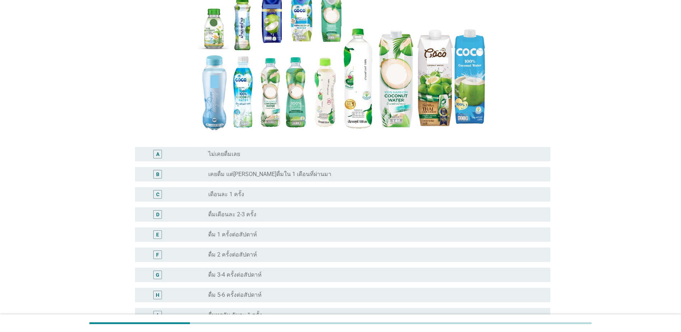
scroll to position [215, 0]
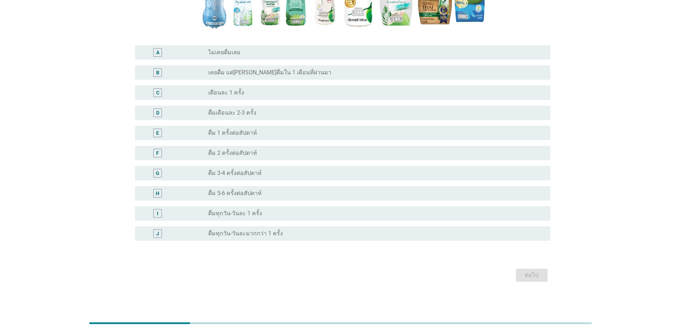
click at [252, 136] on label "ดื่ม 1 ครั้งต่อสัปดาห์" at bounding box center [232, 132] width 49 height 7
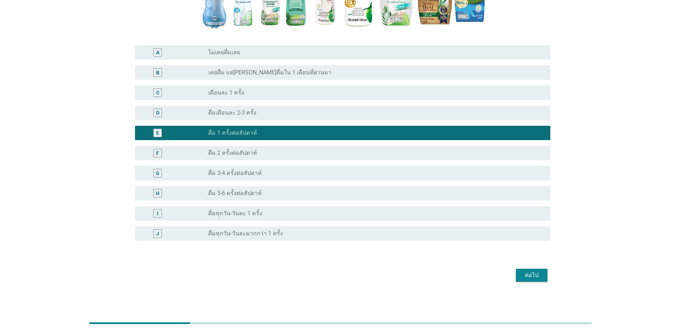
click at [538, 277] on div "ต่อไป" at bounding box center [531, 275] width 20 height 9
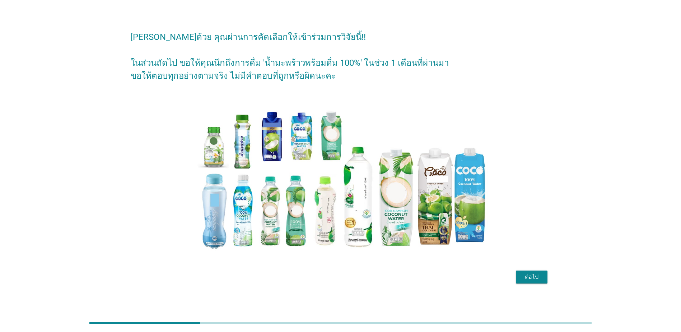
scroll to position [18, 0]
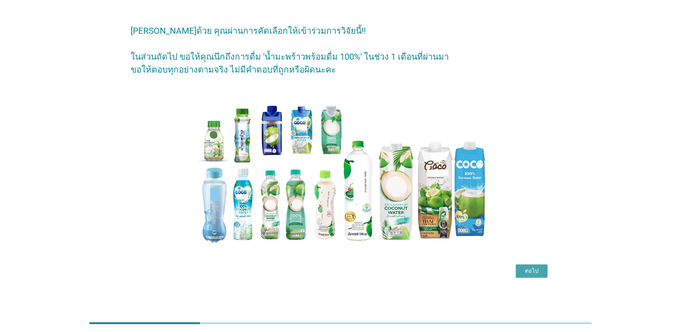
click at [533, 272] on div "ต่อไป" at bounding box center [531, 270] width 20 height 9
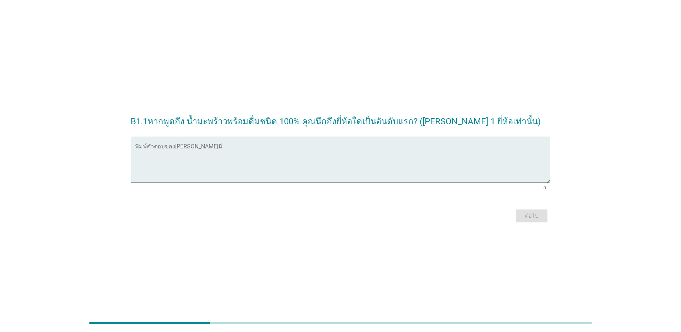
click at [249, 152] on textarea "พิมพ์คำตอบของคุณ ที่นี่" at bounding box center [342, 164] width 415 height 38
type textarea "jj"
click at [529, 215] on div "ต่อไป" at bounding box center [531, 215] width 20 height 9
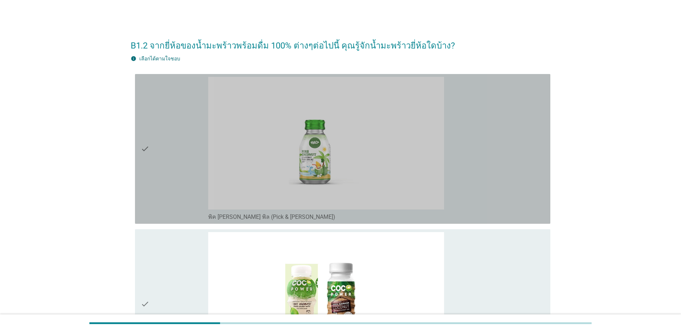
click at [156, 184] on div "check" at bounding box center [174, 149] width 67 height 144
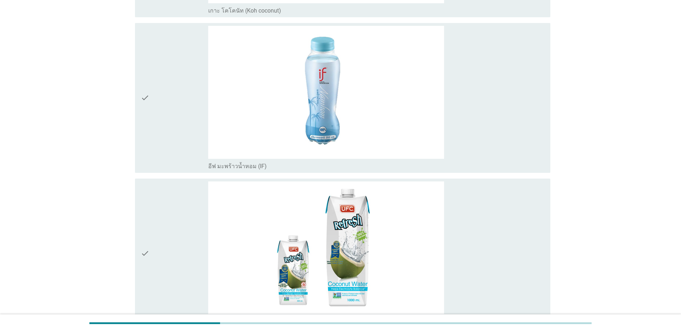
scroll to position [1858, 0]
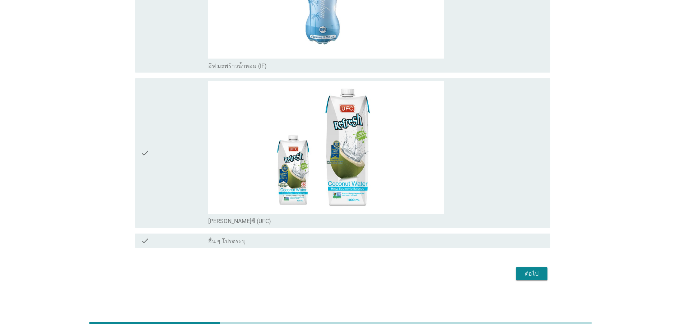
click at [533, 277] on div "ต่อไป" at bounding box center [531, 273] width 20 height 9
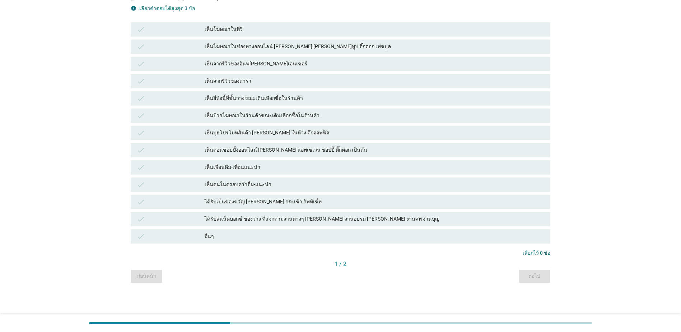
scroll to position [0, 0]
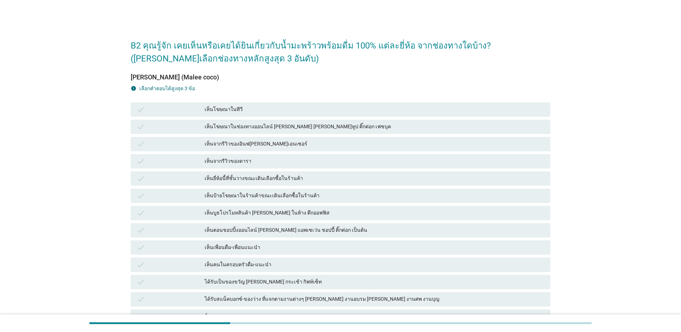
click at [161, 204] on div "check เห็นบูธโปรโมทสินค้า เช่น ในห้าง ตึกออฟฟิส" at bounding box center [340, 212] width 422 height 17
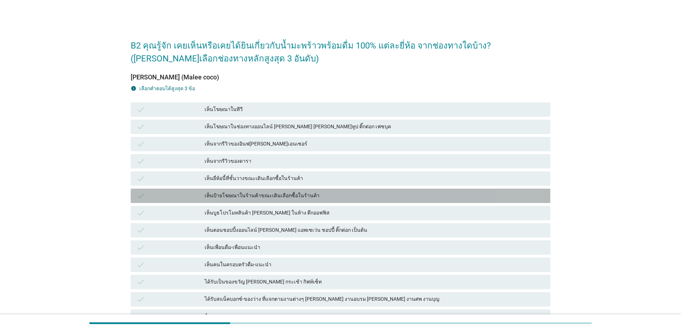
click at [164, 201] on div "check เห็นป้ายโฆษณาในร้านค้าขณะเดินเลือกซื้อในร้านค้า" at bounding box center [340, 195] width 419 height 14
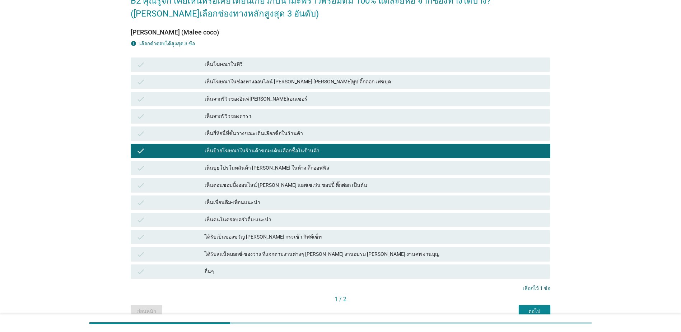
scroll to position [80, 0]
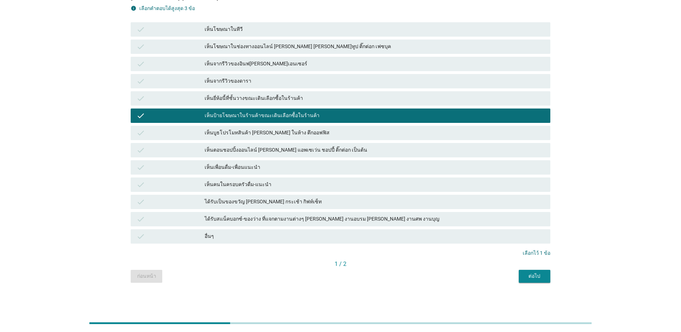
click at [527, 273] on div "ต่อไป" at bounding box center [534, 276] width 20 height 8
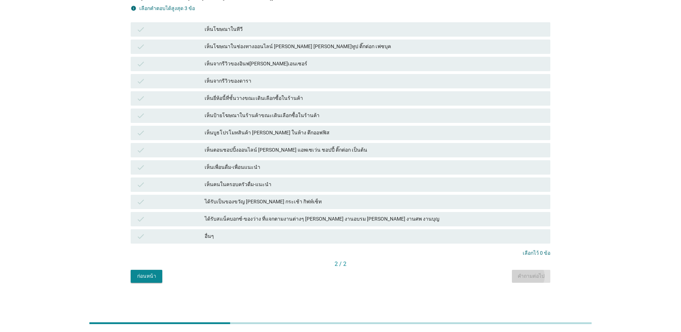
scroll to position [0, 0]
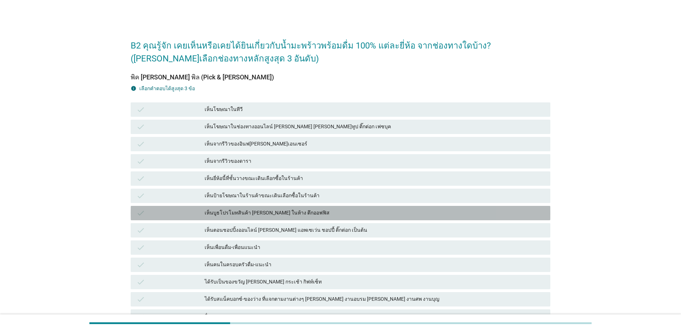
click at [238, 208] on div "เห็นบูธโปรโมทสินค้า [PERSON_NAME] ในห้าง ตึกออฟฟิส" at bounding box center [375, 212] width 340 height 9
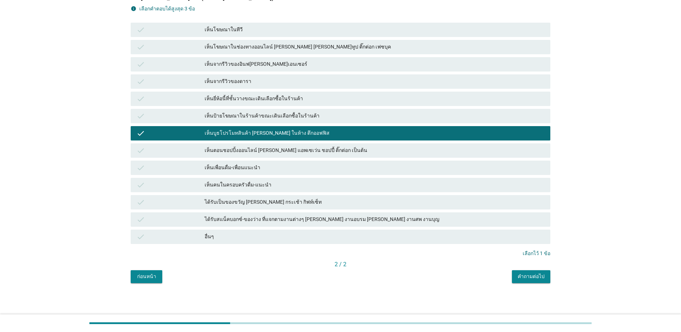
scroll to position [80, 0]
click at [533, 281] on button "คำถามต่อไป" at bounding box center [531, 275] width 38 height 13
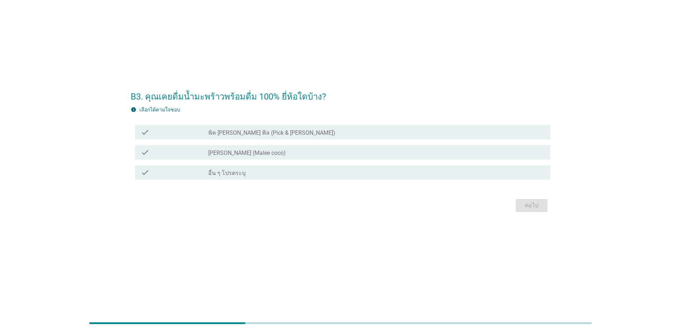
scroll to position [0, 0]
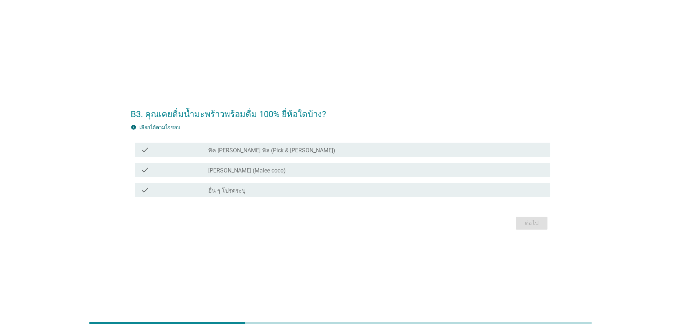
click at [267, 161] on div "check check_box_outline_blank มาลี โคโค่ (Malee coco)" at bounding box center [340, 170] width 419 height 20
click at [269, 172] on div "check_box_outline_blank มาลี โคโค่ (Malee coco)" at bounding box center [376, 169] width 336 height 9
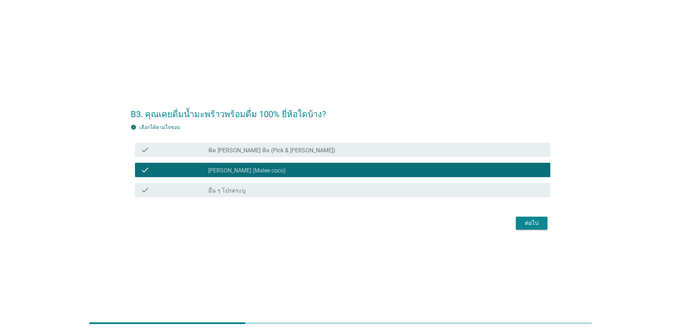
click at [539, 221] on div "ต่อไป" at bounding box center [531, 223] width 20 height 9
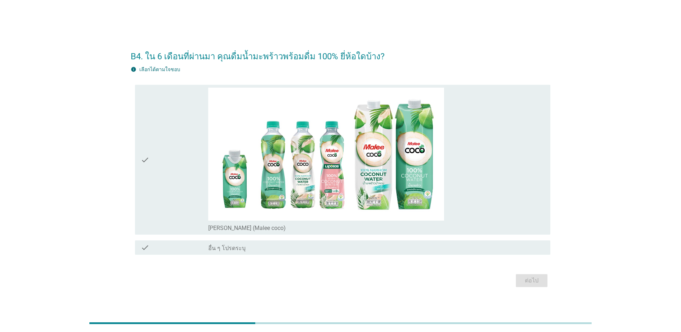
click at [183, 203] on div "check" at bounding box center [174, 160] width 67 height 144
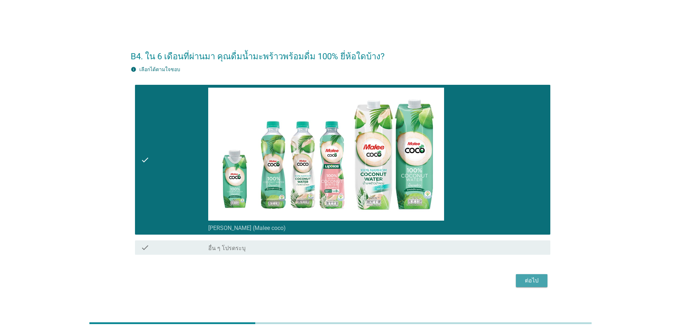
click at [534, 283] on div "ต่อไป" at bounding box center [531, 280] width 20 height 9
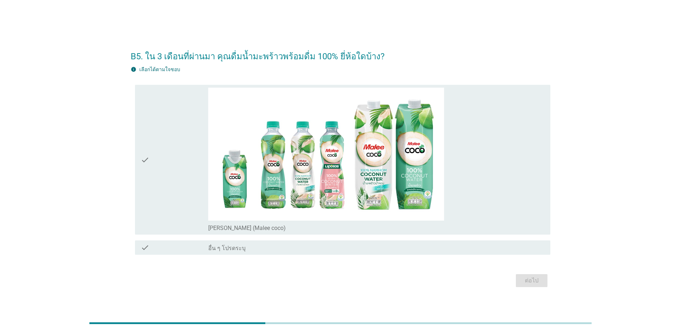
click at [166, 211] on div "check" at bounding box center [174, 160] width 67 height 144
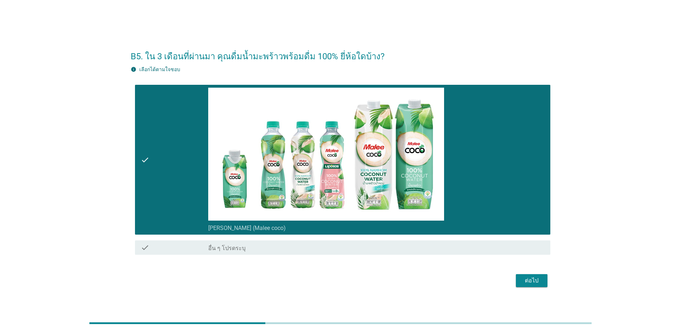
click at [536, 278] on div "ต่อไป" at bounding box center [531, 280] width 20 height 9
click at [159, 176] on div "check" at bounding box center [174, 160] width 67 height 144
click at [534, 279] on div "ต่อไป" at bounding box center [531, 280] width 20 height 9
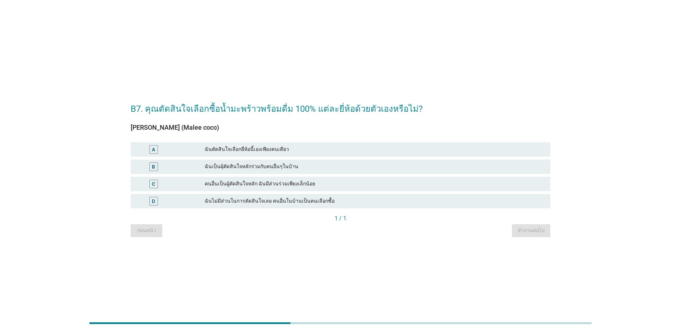
click at [157, 183] on div "C" at bounding box center [153, 183] width 9 height 9
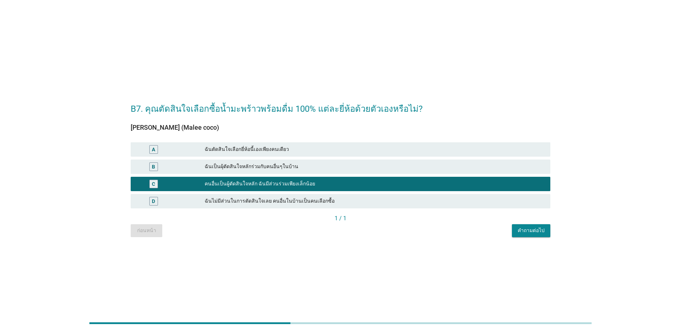
click at [530, 233] on div "คำถามต่อไป" at bounding box center [530, 230] width 27 height 8
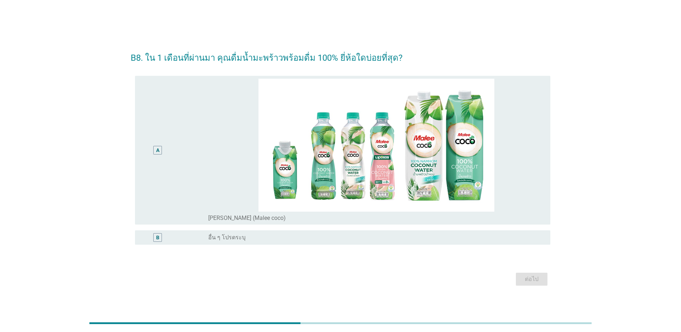
click at [170, 177] on div "A" at bounding box center [158, 150] width 34 height 143
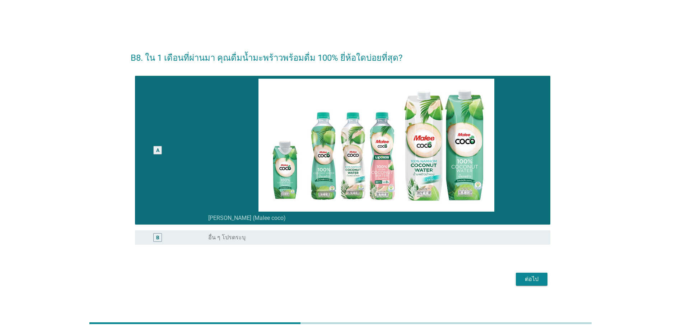
click at [537, 276] on div "ต่อไป" at bounding box center [531, 278] width 20 height 9
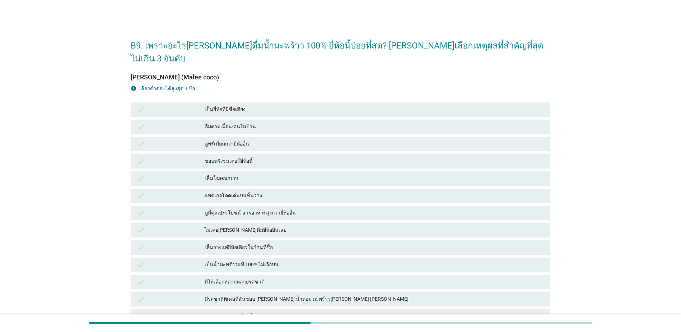
click at [174, 173] on div "check เห็นโฆษณาบ่อย" at bounding box center [340, 178] width 422 height 17
click at [180, 174] on div "check" at bounding box center [170, 178] width 68 height 9
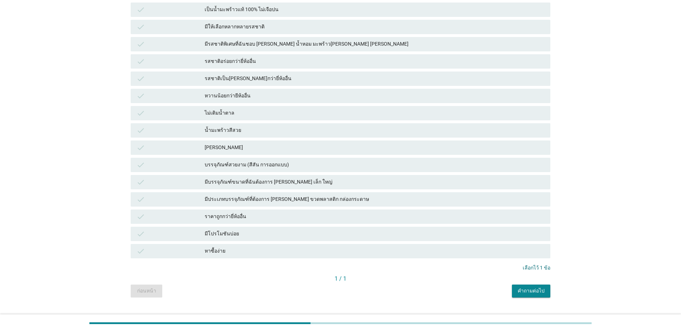
scroll to position [257, 0]
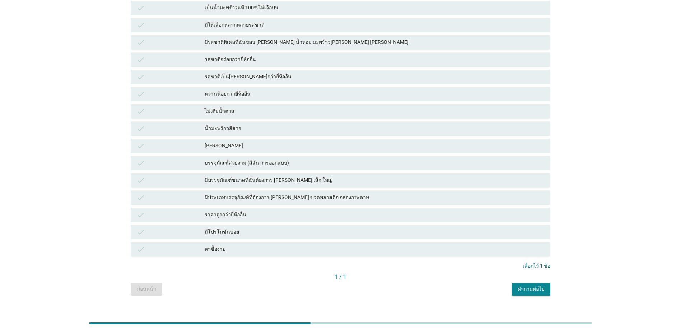
click at [543, 285] on div "คำถามต่อไป" at bounding box center [530, 289] width 27 height 8
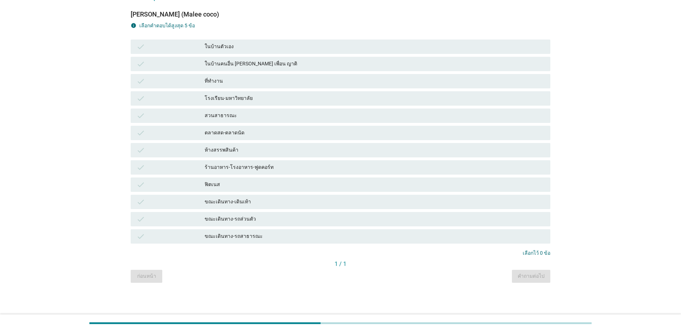
scroll to position [0, 0]
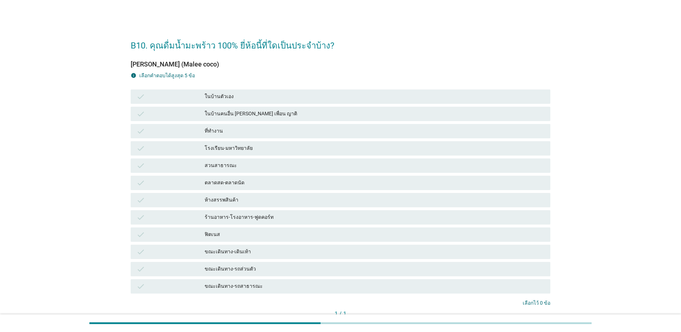
click at [189, 195] on div "check ห้างสรรพสินค้า" at bounding box center [340, 200] width 419 height 14
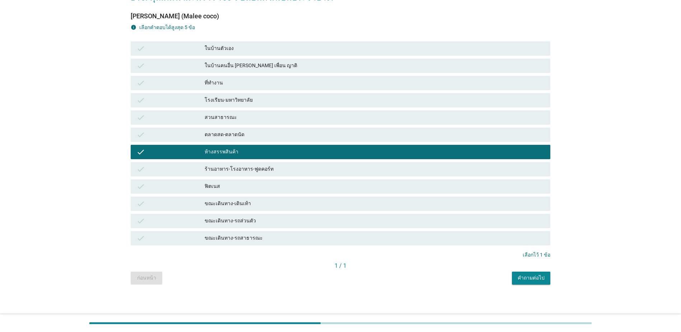
scroll to position [50, 0]
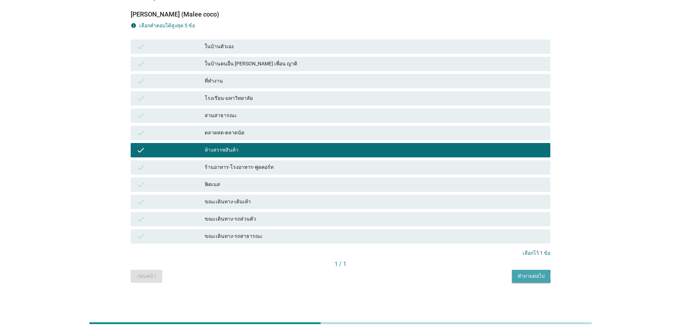
click at [524, 272] on div "คำถามต่อไป" at bounding box center [530, 276] width 27 height 8
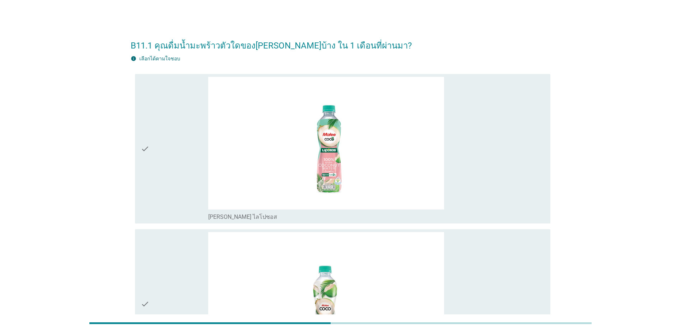
click at [183, 197] on div "check" at bounding box center [174, 149] width 67 height 144
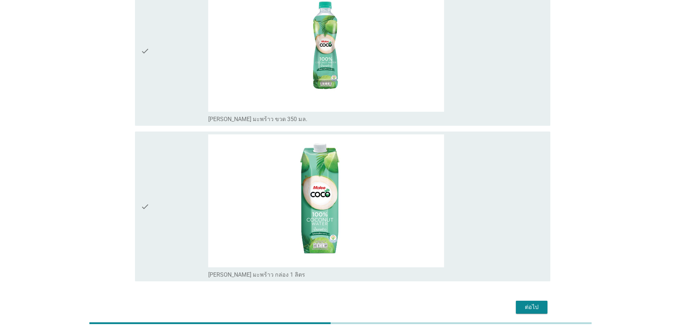
scroll to position [752, 0]
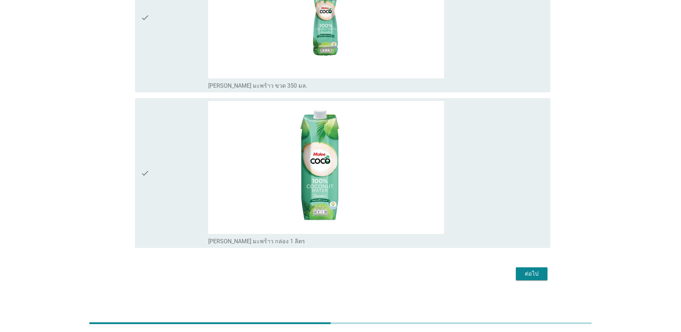
click at [162, 54] on div "check" at bounding box center [174, 18] width 67 height 144
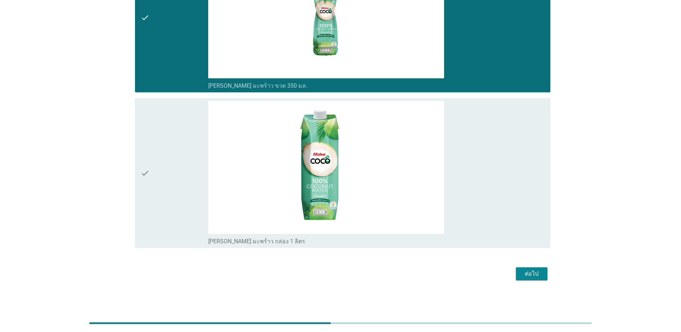
click at [537, 272] on div "ต่อไป" at bounding box center [531, 273] width 20 height 9
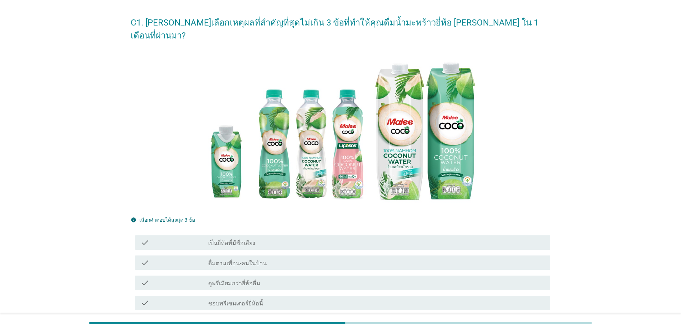
scroll to position [179, 0]
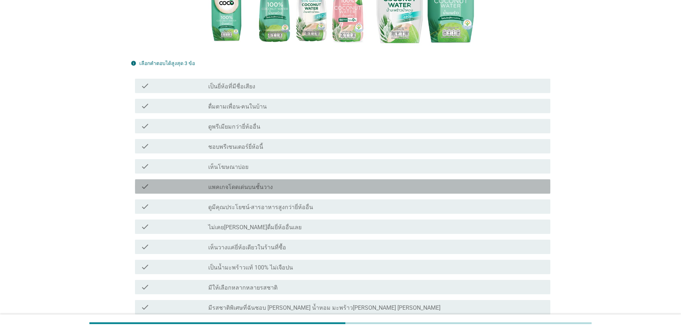
click at [201, 182] on div "check" at bounding box center [174, 186] width 67 height 9
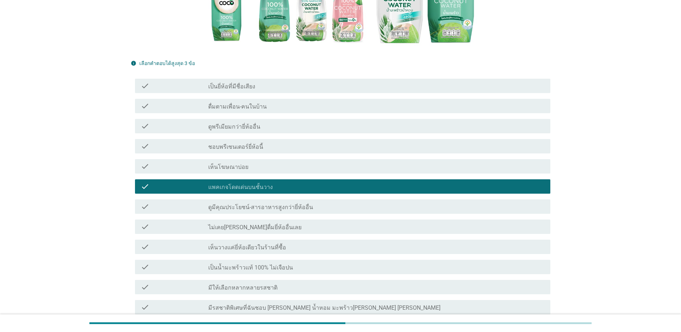
click at [231, 219] on div "check check_box_outline_blank ไม่เคยลองดื่มยี่ห้ออื่นเลย" at bounding box center [342, 226] width 415 height 14
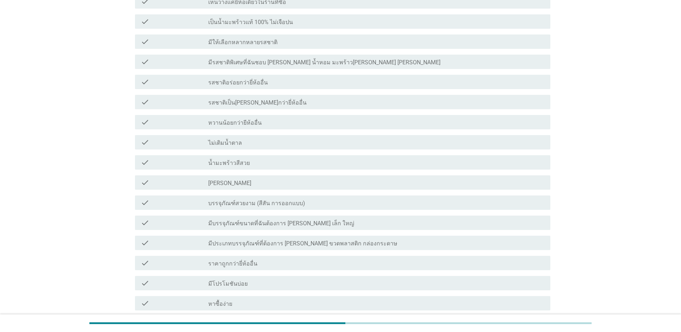
scroll to position [505, 0]
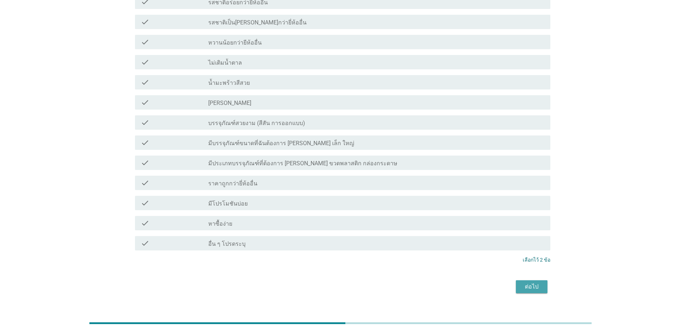
click at [524, 282] on div "ต่อไป" at bounding box center [531, 286] width 20 height 9
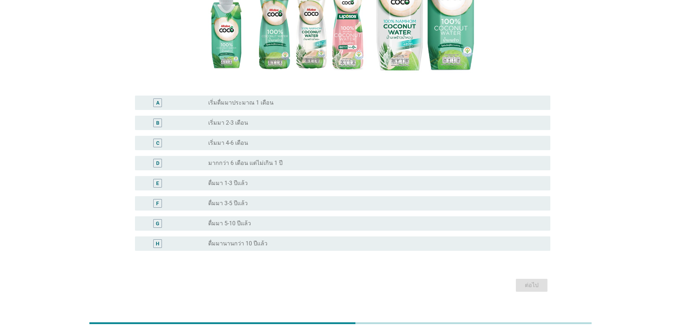
scroll to position [144, 0]
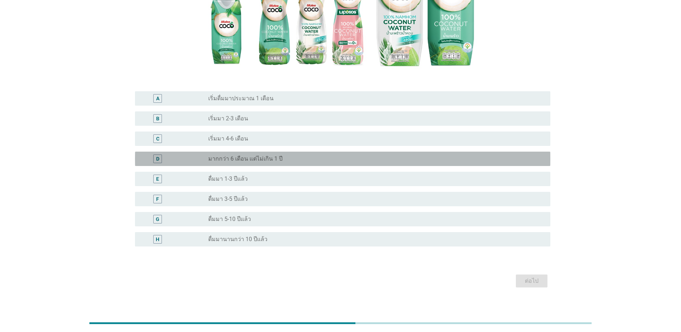
click at [225, 156] on label "มากกว่า 6 เดือน แต่ไม่เกิน 1 ปี" at bounding box center [245, 158] width 74 height 7
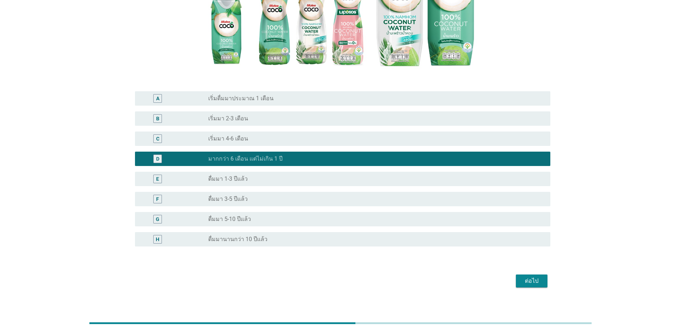
click at [271, 136] on div "radio_button_unchecked เริ่มมา 4-6 เดือน" at bounding box center [373, 138] width 330 height 7
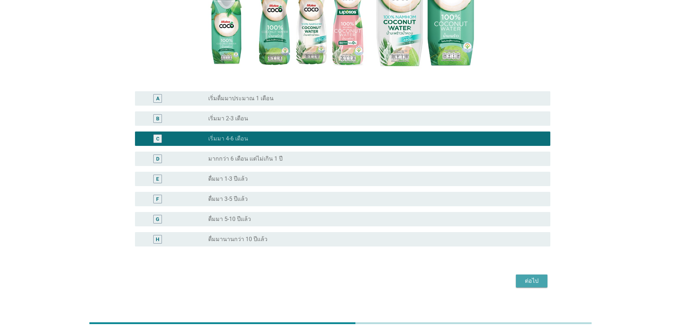
click at [530, 278] on div "ต่อไป" at bounding box center [531, 280] width 20 height 9
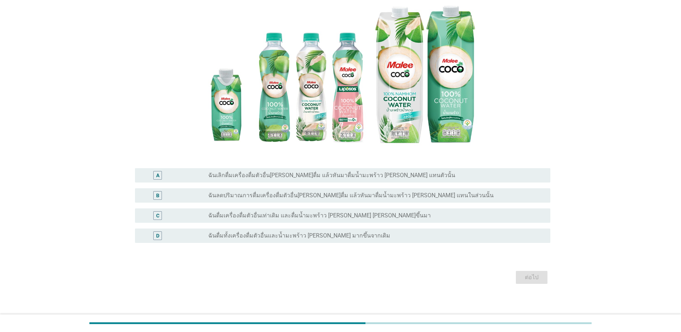
scroll to position [96, 0]
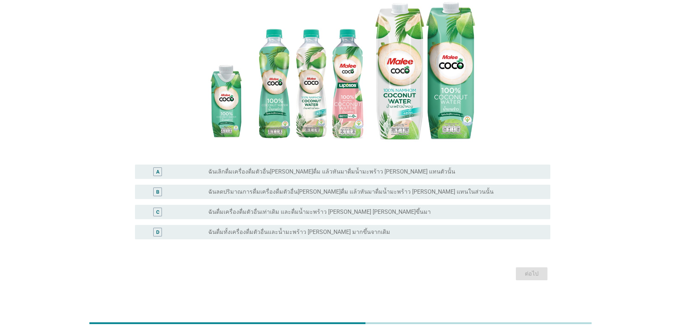
click at [239, 192] on label "ฉันลดปริมาณการดื่มเครื่องดื่มตัวอื่นที่เคยดื่ม แล้วหันมาดื่มน้ำมะพร้าว มาลีโคโค…" at bounding box center [350, 191] width 285 height 7
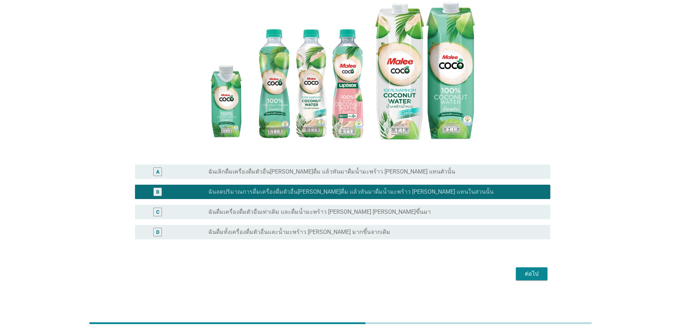
click at [529, 276] on div "ต่อไป" at bounding box center [531, 273] width 20 height 9
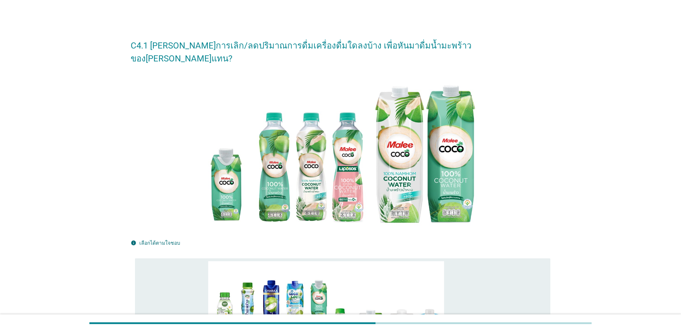
scroll to position [144, 0]
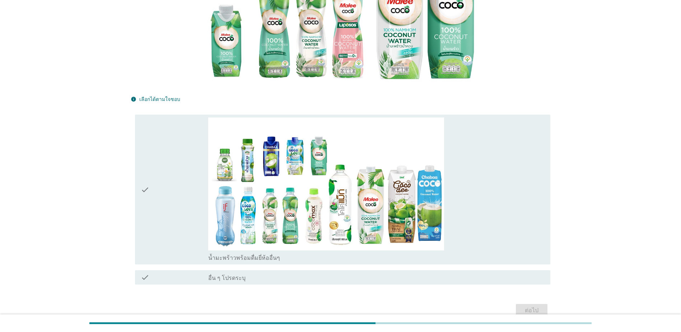
click at [175, 210] on div "check" at bounding box center [174, 189] width 67 height 144
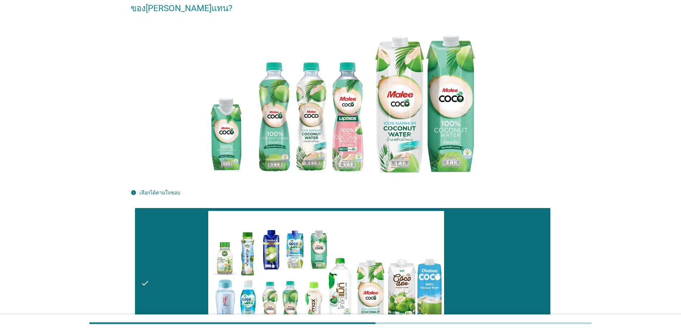
scroll to position [167, 0]
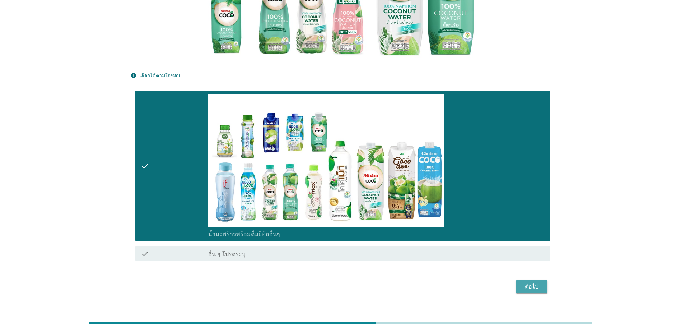
click at [533, 282] on div "ต่อไป" at bounding box center [531, 286] width 20 height 9
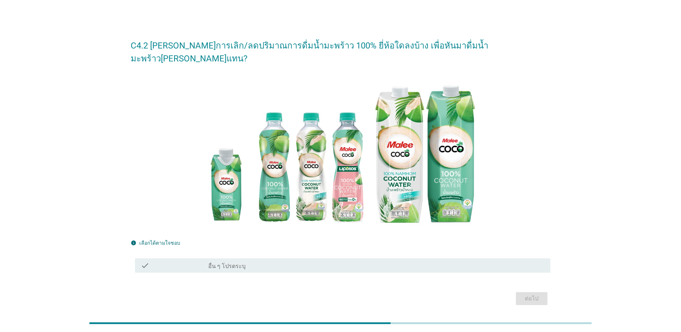
click at [208, 264] on div at bounding box center [208, 266] width 0 height 4
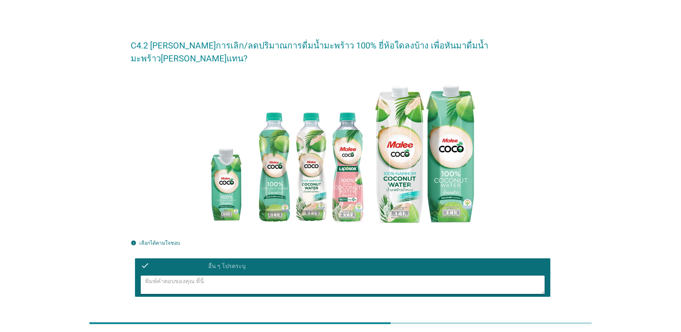
click at [228, 276] on textarea at bounding box center [344, 284] width 399 height 18
type textarea "dd"
click at [527, 318] on div "ต่อไป" at bounding box center [531, 322] width 20 height 9
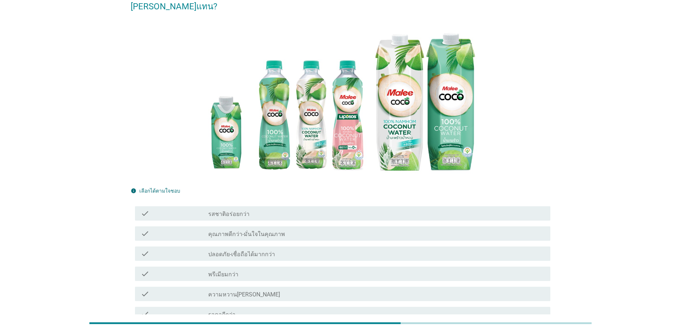
scroll to position [144, 0]
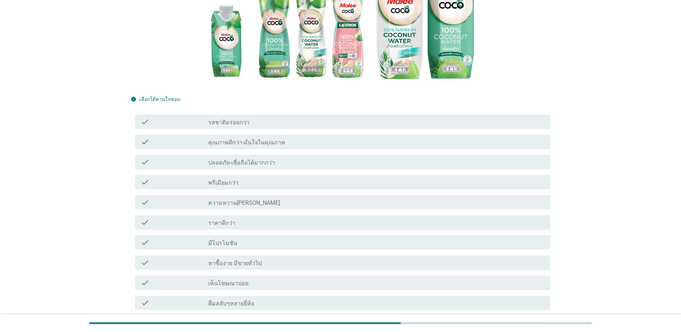
click at [213, 159] on label "ปลอดภัย-เชื่อถือได้มากกว่า" at bounding box center [241, 162] width 67 height 7
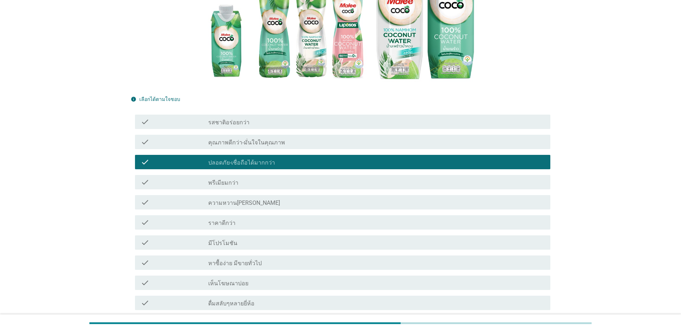
scroll to position [213, 0]
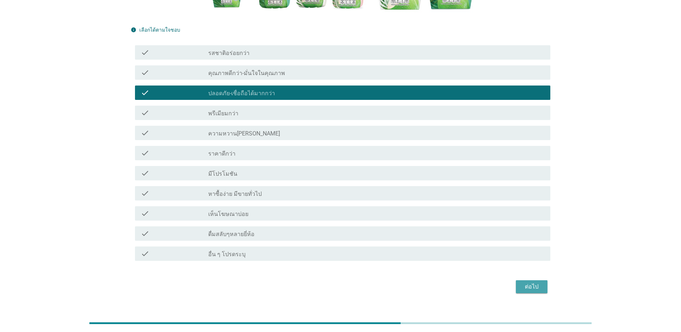
click at [538, 282] on div "ต่อไป" at bounding box center [531, 286] width 20 height 9
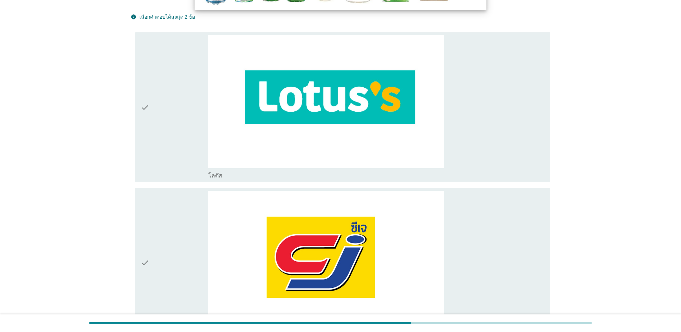
scroll to position [0, 0]
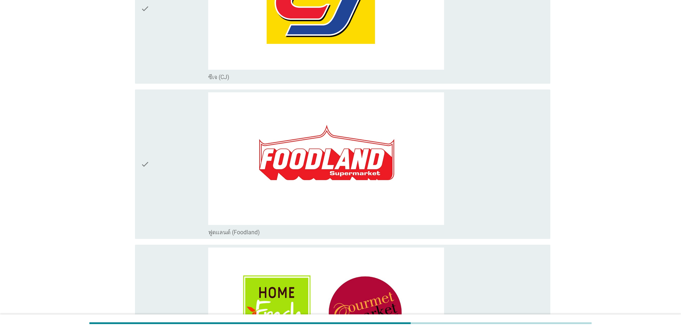
click at [167, 180] on div "check" at bounding box center [174, 164] width 67 height 144
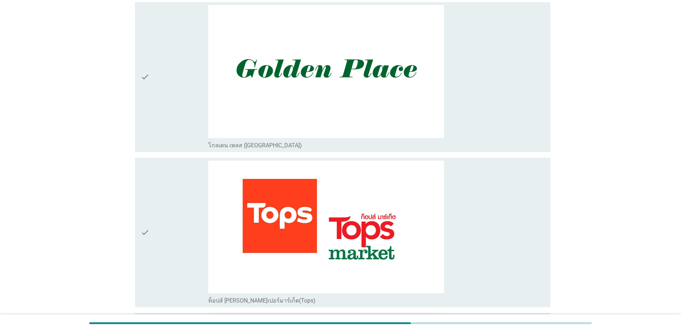
scroll to position [1328, 0]
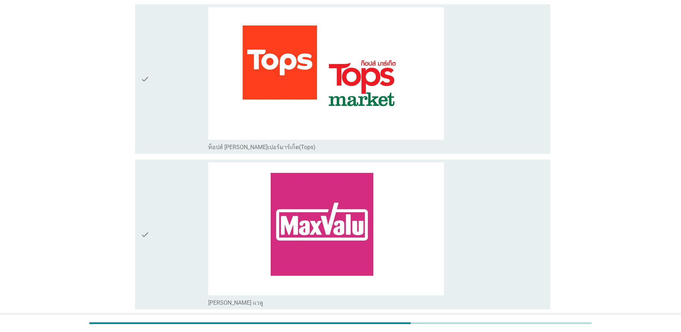
click at [178, 102] on div "check" at bounding box center [174, 79] width 67 height 144
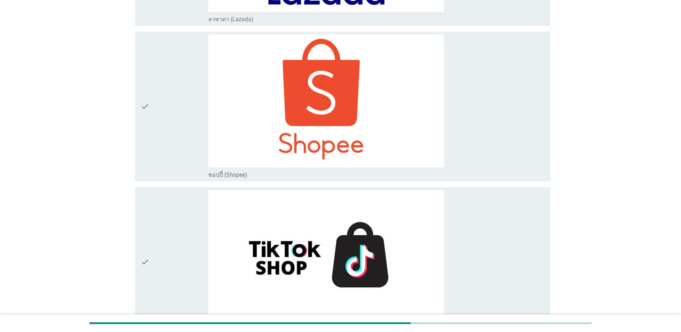
scroll to position [2824, 0]
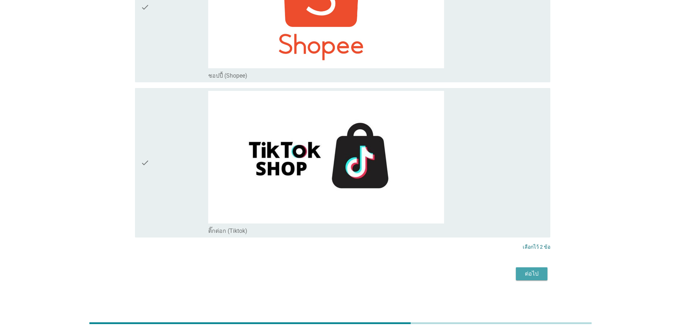
click at [534, 277] on div "ต่อไป" at bounding box center [531, 273] width 20 height 9
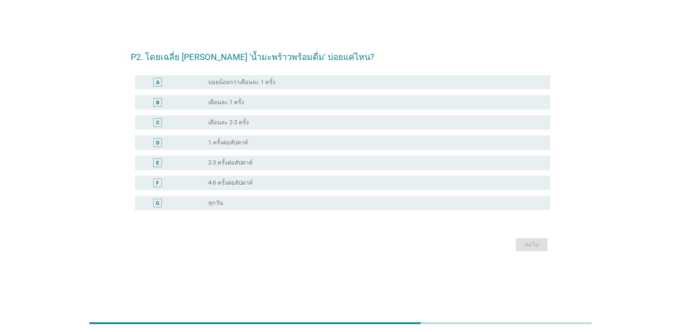
scroll to position [0, 0]
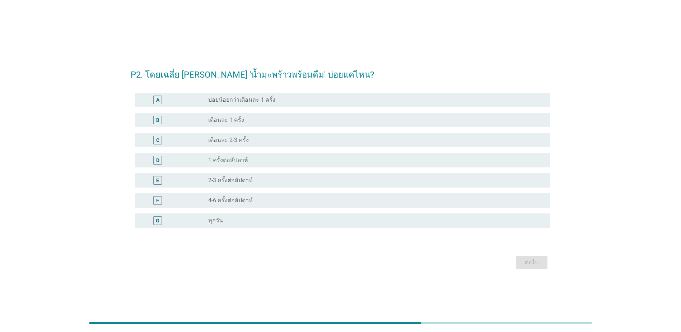
click at [207, 163] on div "D" at bounding box center [174, 160] width 67 height 9
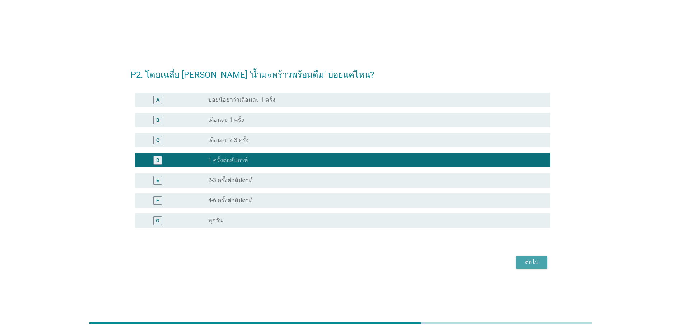
click at [536, 262] on div "ต่อไป" at bounding box center [531, 262] width 20 height 9
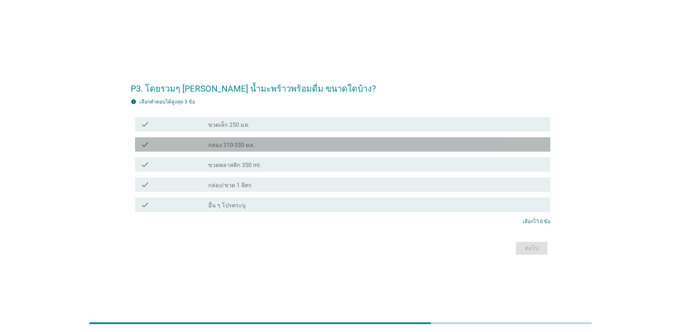
click at [262, 147] on div "check_box_outline_blank กล่อง 310-330 มล." at bounding box center [376, 144] width 336 height 9
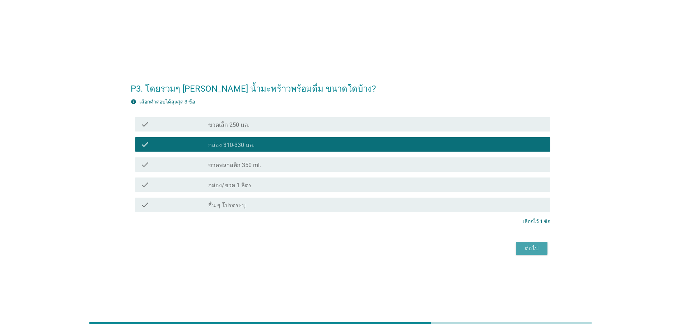
click at [532, 246] on div "ต่อไป" at bounding box center [531, 248] width 20 height 9
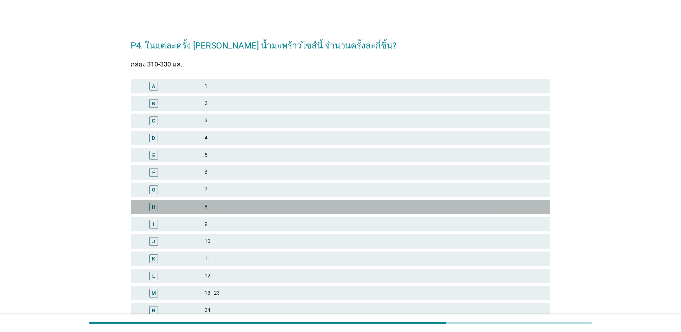
click at [256, 201] on div "H 8" at bounding box center [340, 207] width 419 height 14
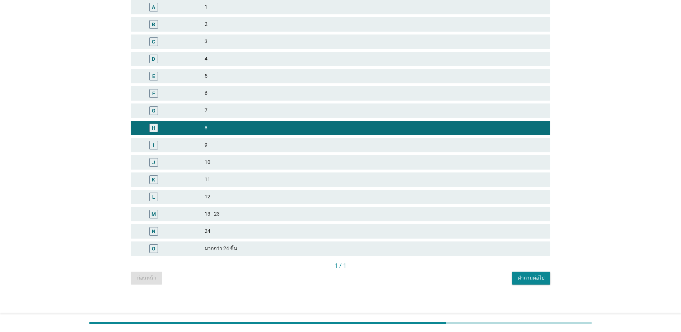
scroll to position [81, 0]
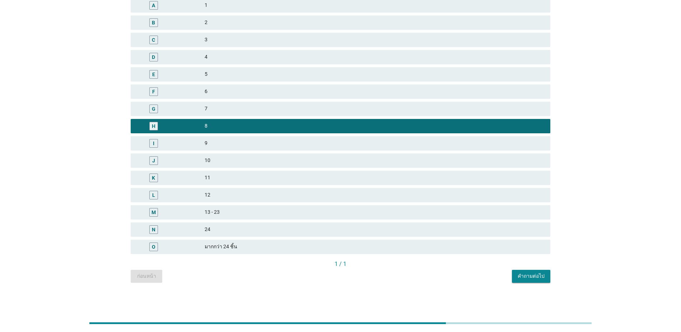
click at [534, 274] on div "คำถามต่อไป" at bounding box center [530, 276] width 27 height 8
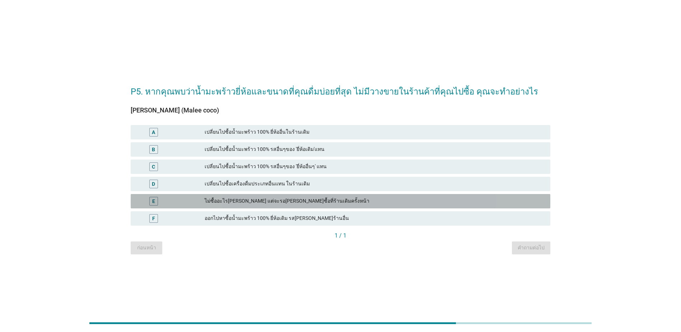
click at [333, 195] on div "E ไม่ซื้ออะไรทดแทน แต่จะรอกลับมาซื้อที่ร้านเดิมครั้งหน้า" at bounding box center [340, 201] width 419 height 14
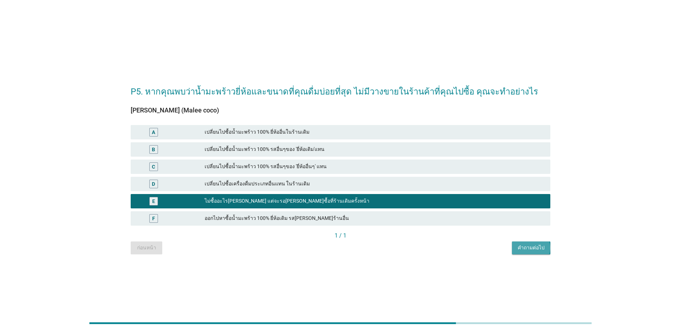
click at [539, 250] on div "คำถามต่อไป" at bounding box center [530, 248] width 27 height 8
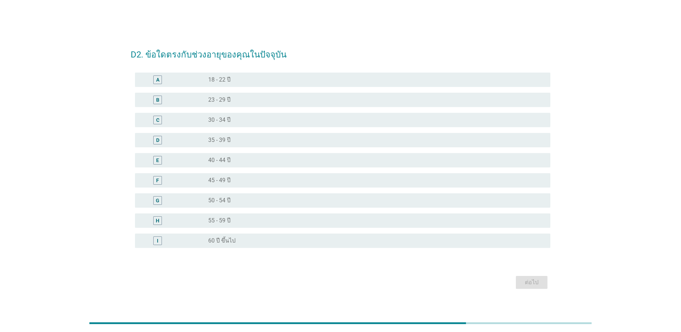
click at [321, 134] on div "D radio_button_unchecked 35 - 39 ปี" at bounding box center [342, 140] width 415 height 14
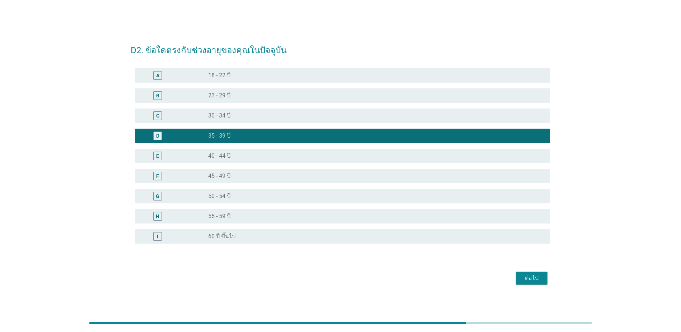
scroll to position [18, 0]
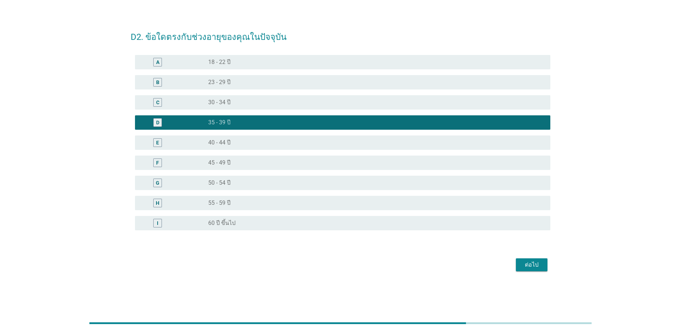
click at [531, 264] on div "ต่อไป" at bounding box center [531, 264] width 20 height 9
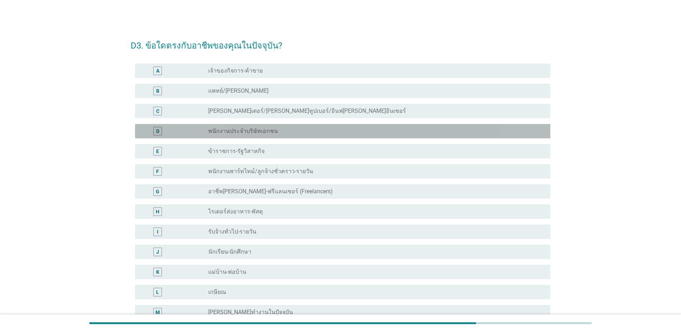
click at [258, 137] on div "D radio_button_unchecked พนักงานประจำบริษัทเอกชน" at bounding box center [342, 131] width 415 height 14
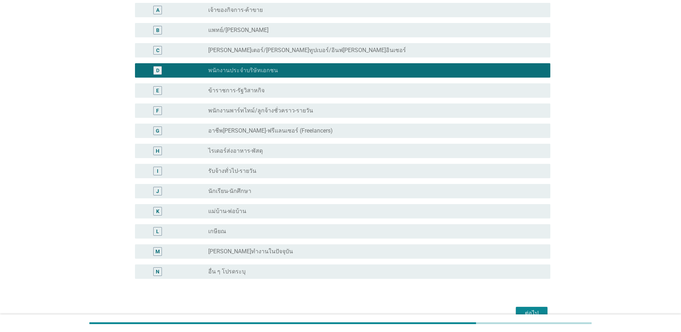
scroll to position [100, 0]
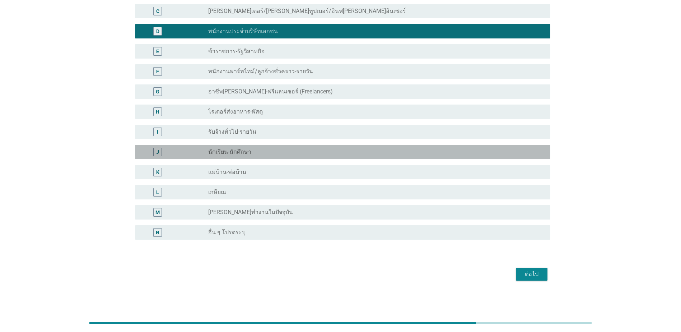
click at [301, 155] on div "radio_button_unchecked นักเรียน-นักศึกษา" at bounding box center [376, 151] width 336 height 9
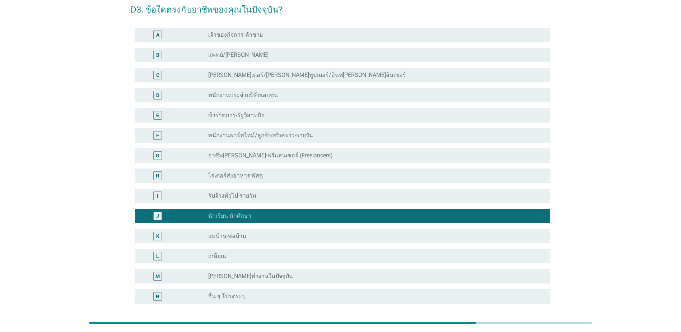
scroll to position [0, 0]
